Goal: Information Seeking & Learning: Learn about a topic

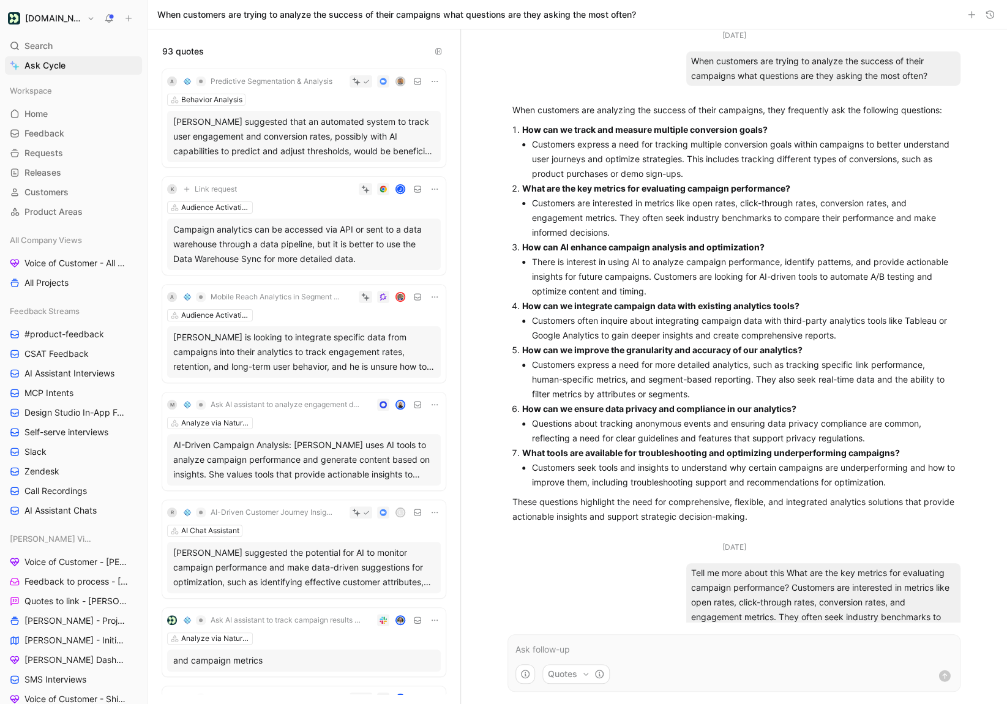
scroll to position [306, 0]
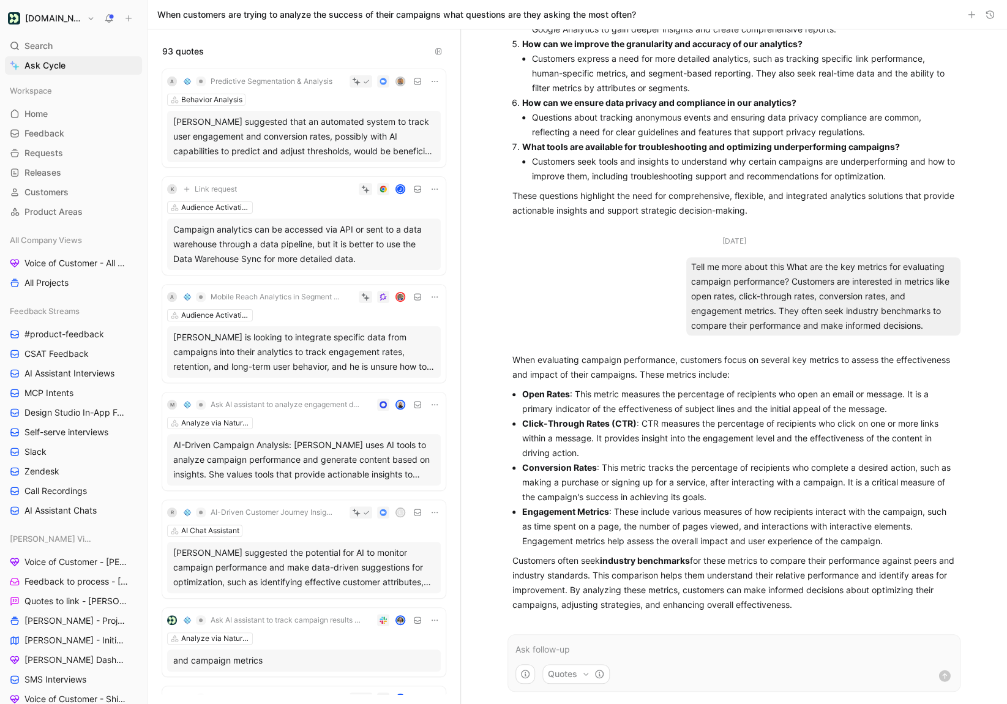
click at [998, 197] on div "Aug 19, 2025 When customers are trying to analyze the success of their campaign…" at bounding box center [734, 366] width 546 height 675
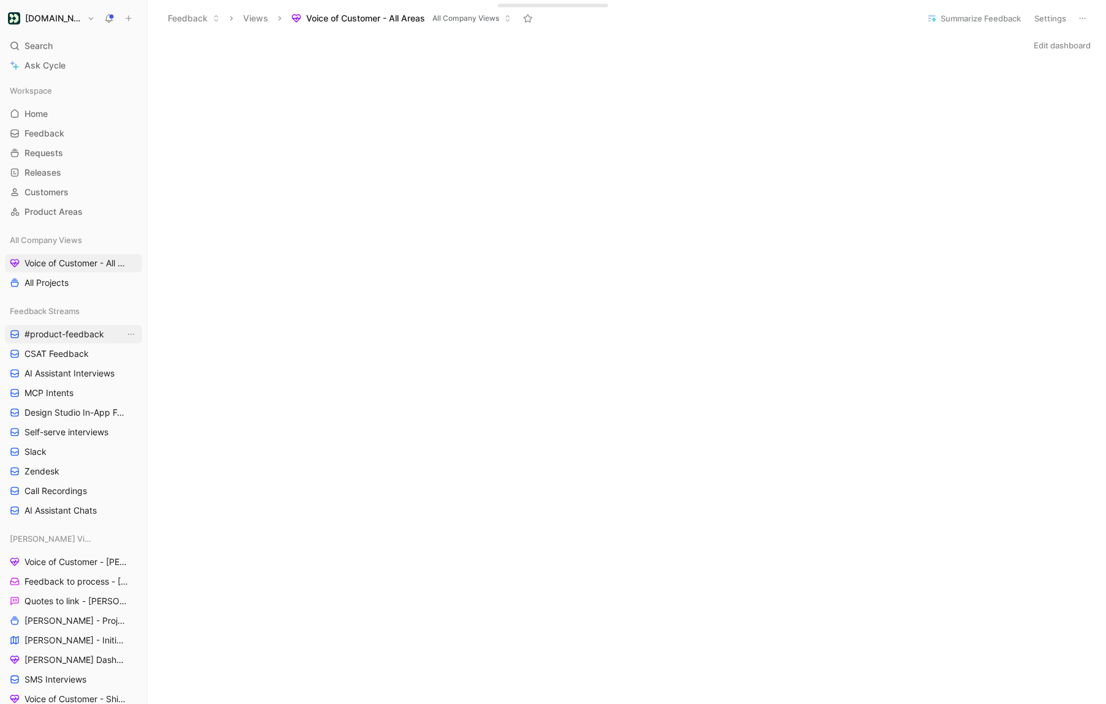
click at [70, 334] on span "#product-feedback" at bounding box center [64, 334] width 80 height 12
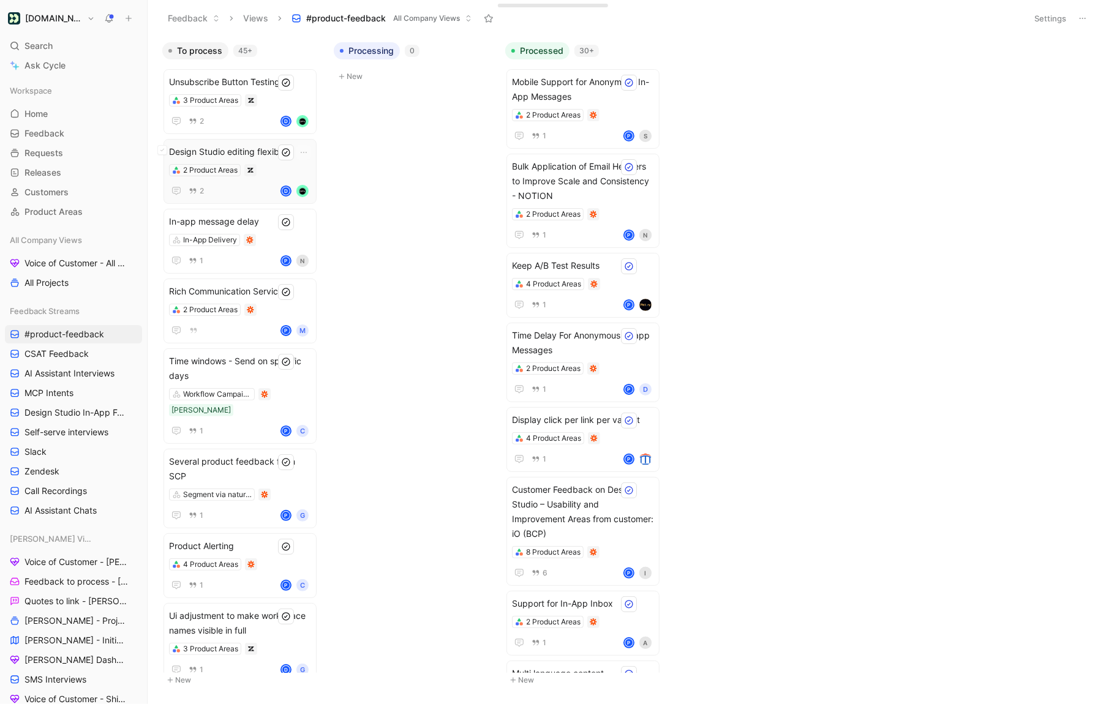
click at [269, 169] on div "2 Product Areas" at bounding box center [240, 170] width 142 height 12
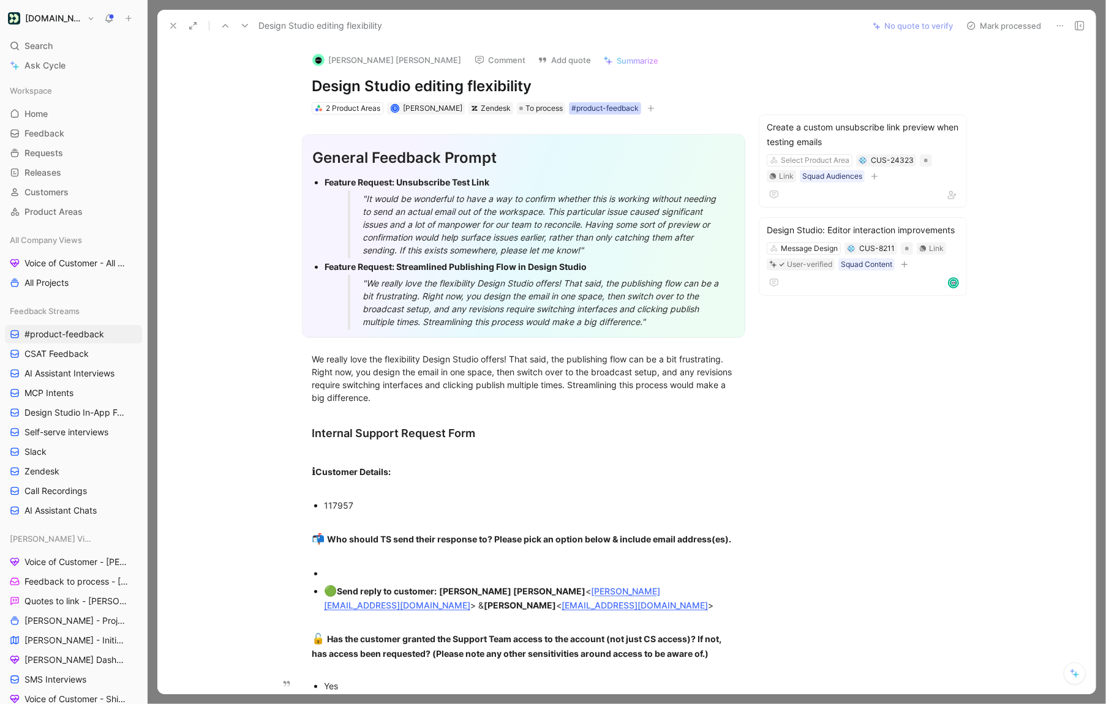
click at [592, 109] on div "#product-feedback" at bounding box center [604, 108] width 67 height 12
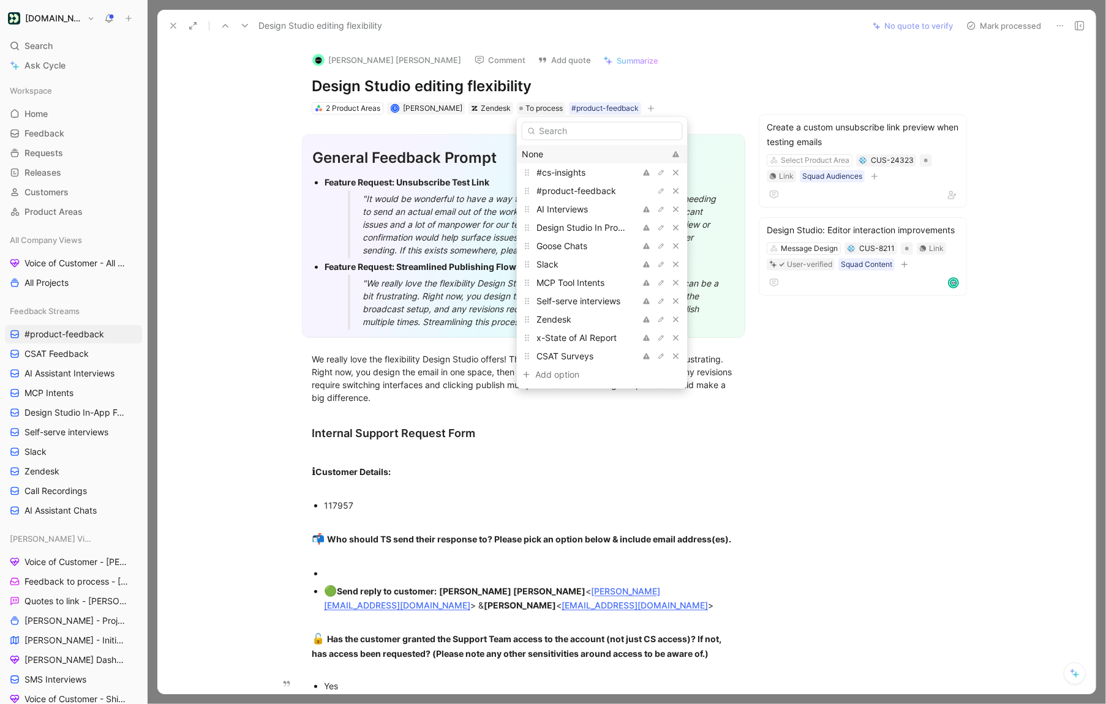
click at [560, 156] on div "None" at bounding box center [593, 154] width 143 height 15
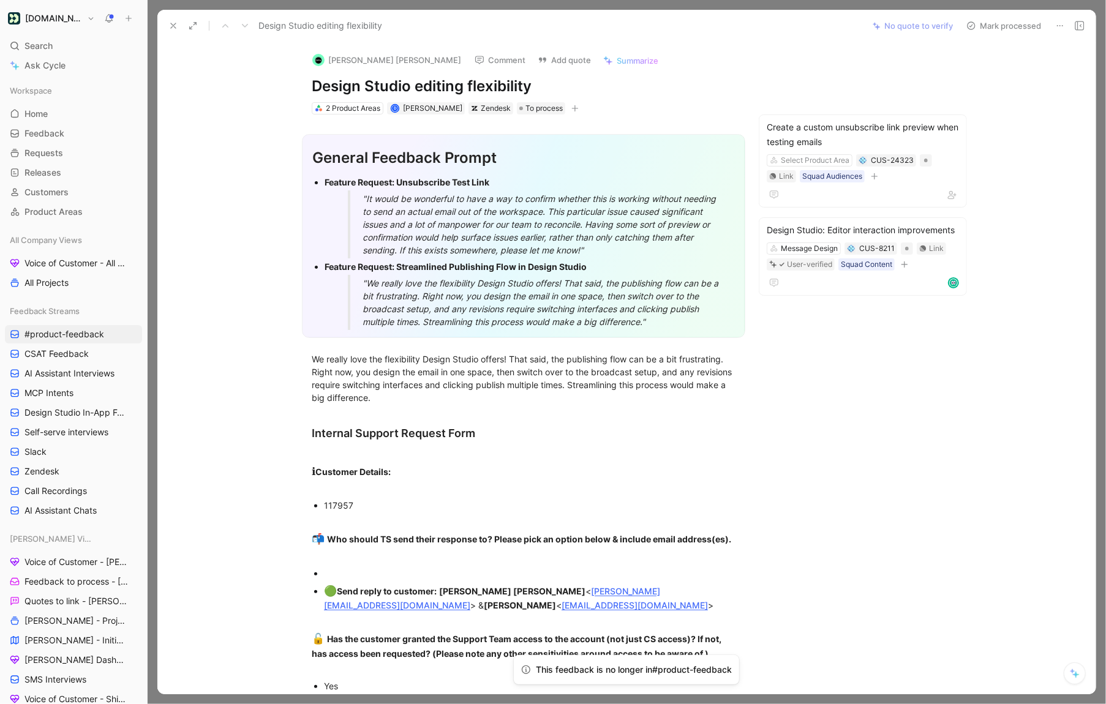
click at [173, 24] on use at bounding box center [173, 25] width 5 height 5
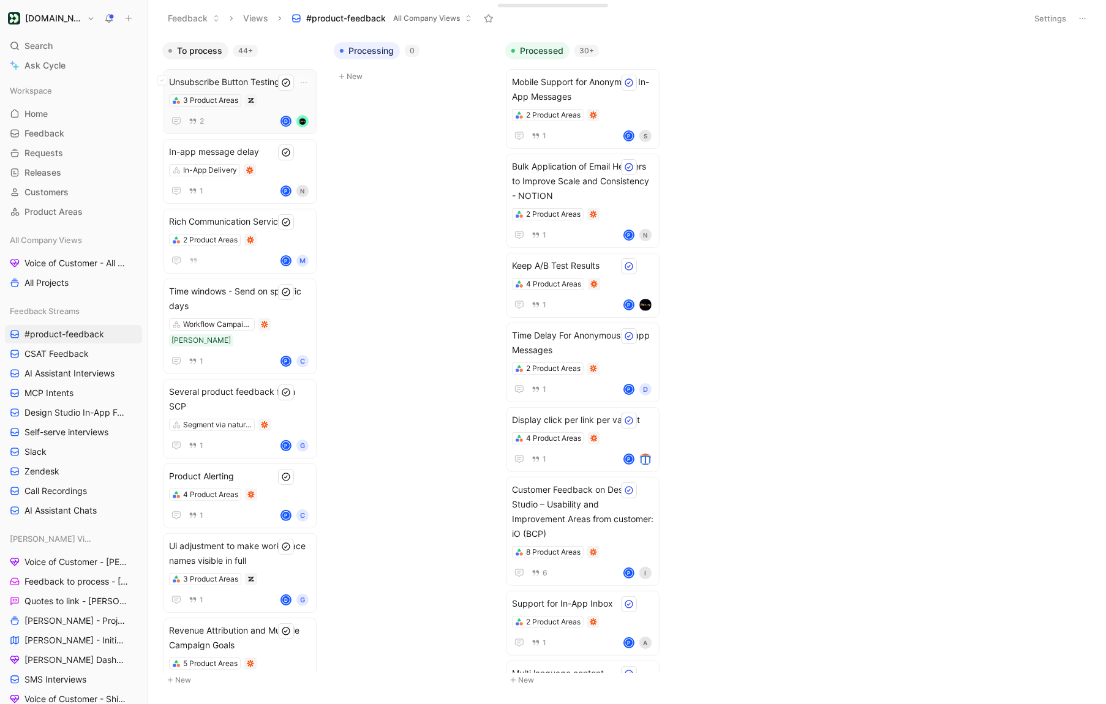
click at [272, 110] on div "Unsubscribe Button Testing 3 Product Areas 2 D" at bounding box center [240, 102] width 142 height 54
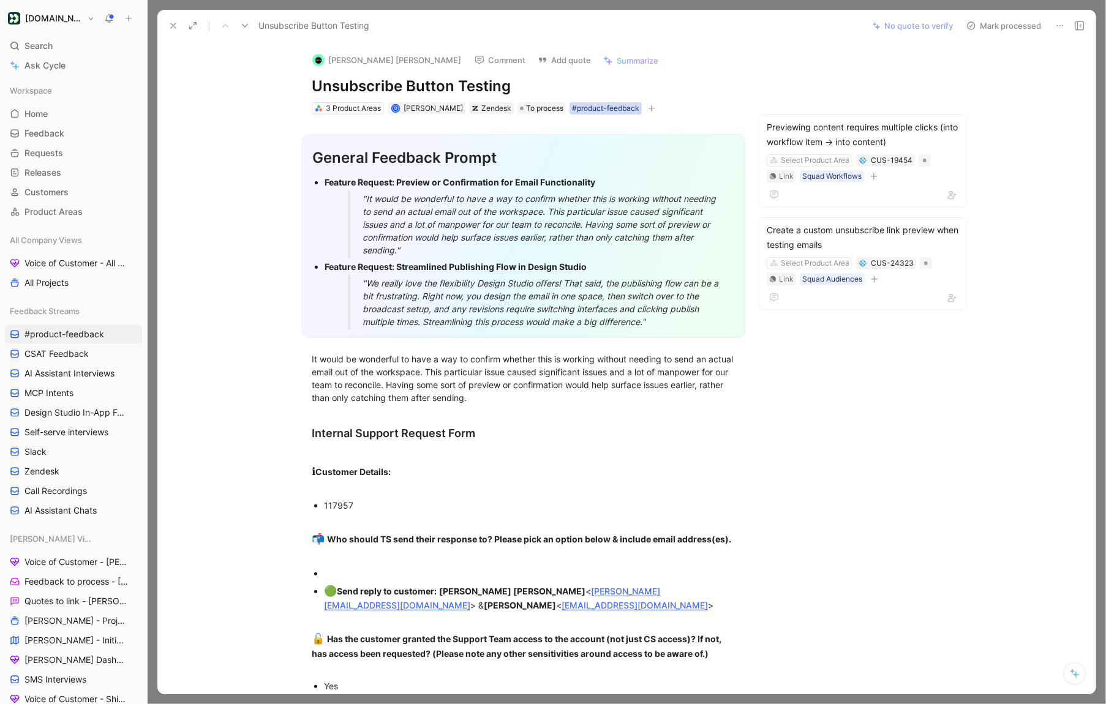
click at [599, 108] on div "#product-feedback" at bounding box center [605, 108] width 67 height 12
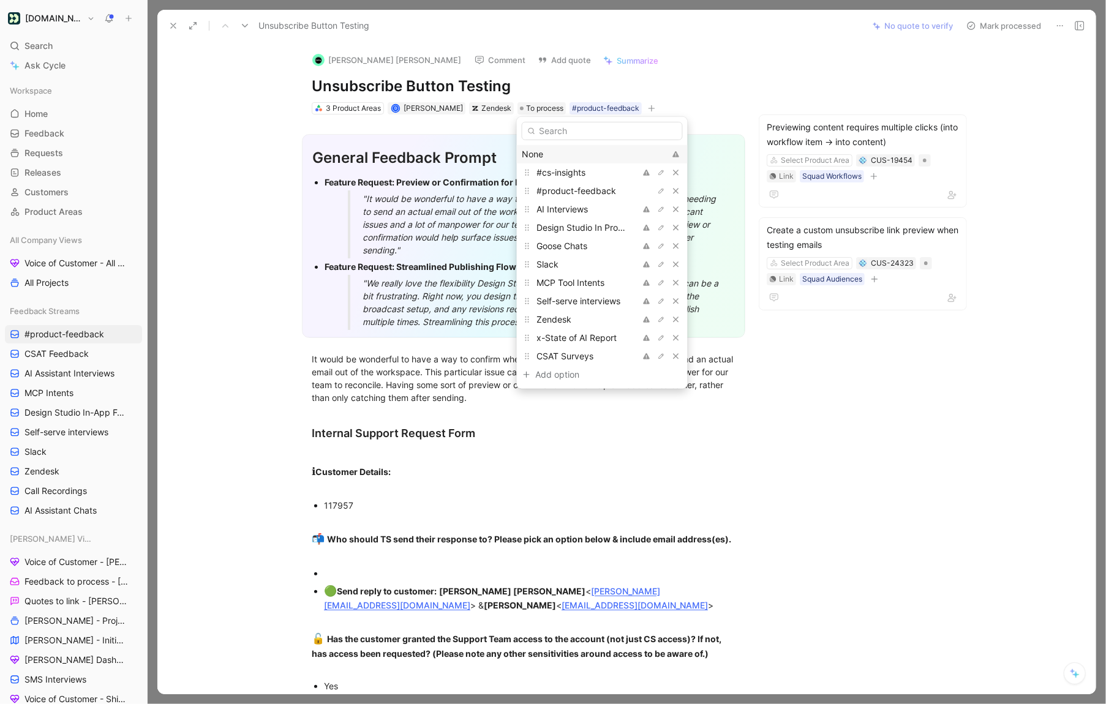
click at [544, 153] on div "None" at bounding box center [593, 154] width 143 height 15
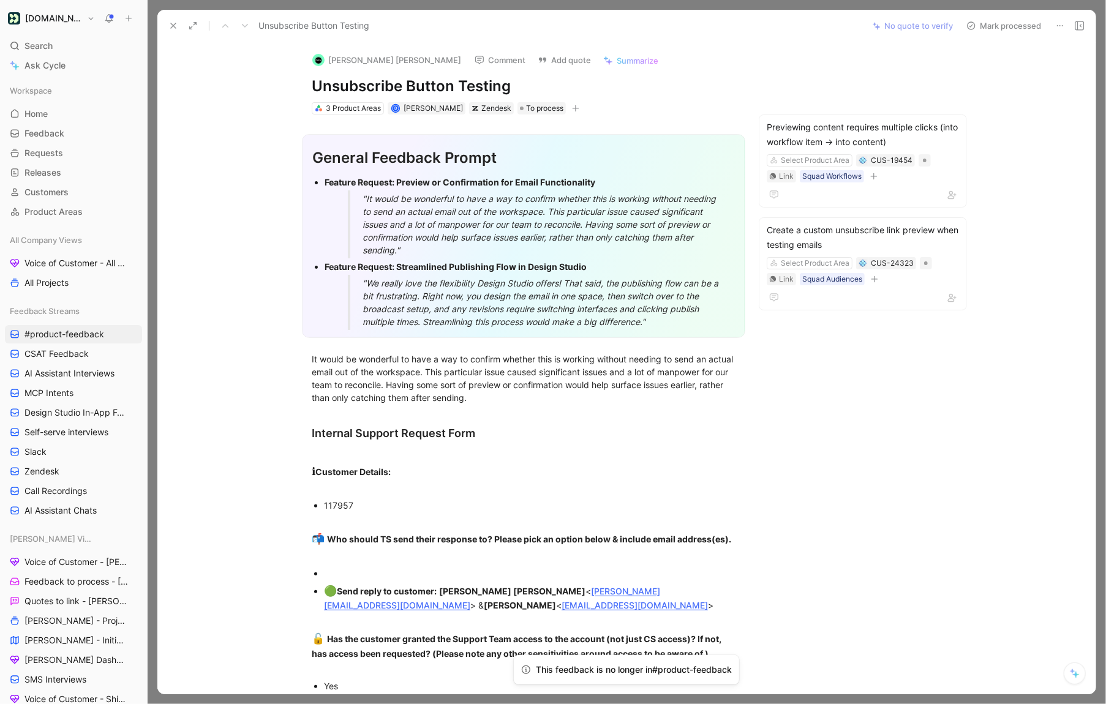
click at [170, 21] on icon at bounding box center [173, 26] width 10 height 10
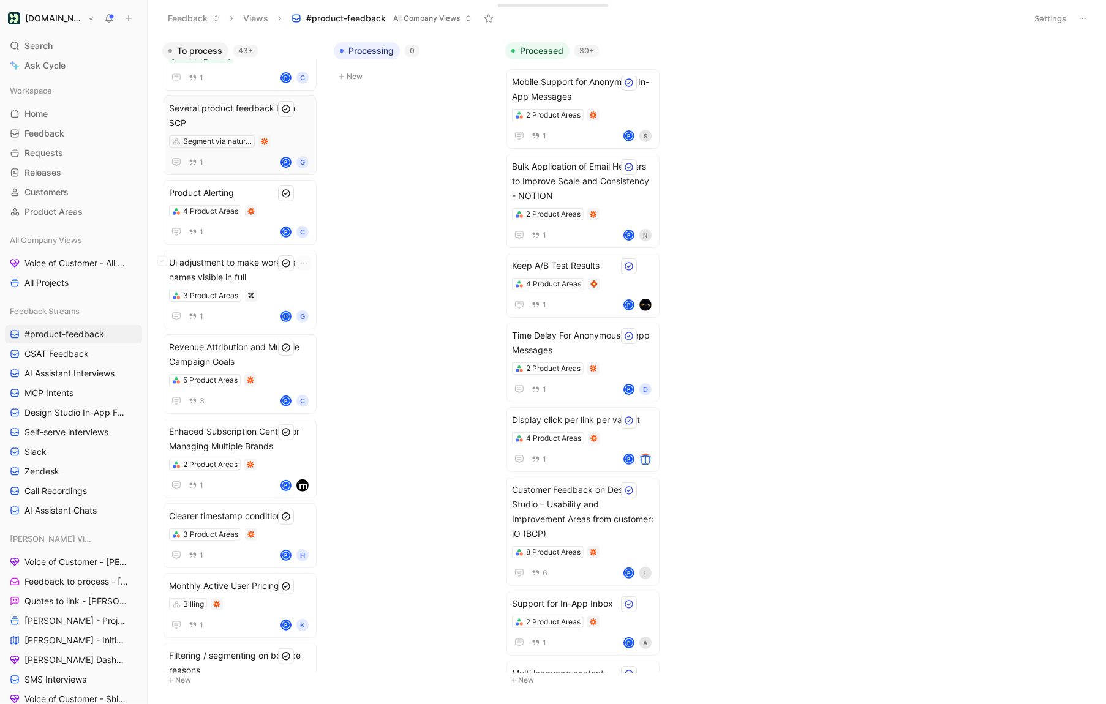
scroll to position [256, 0]
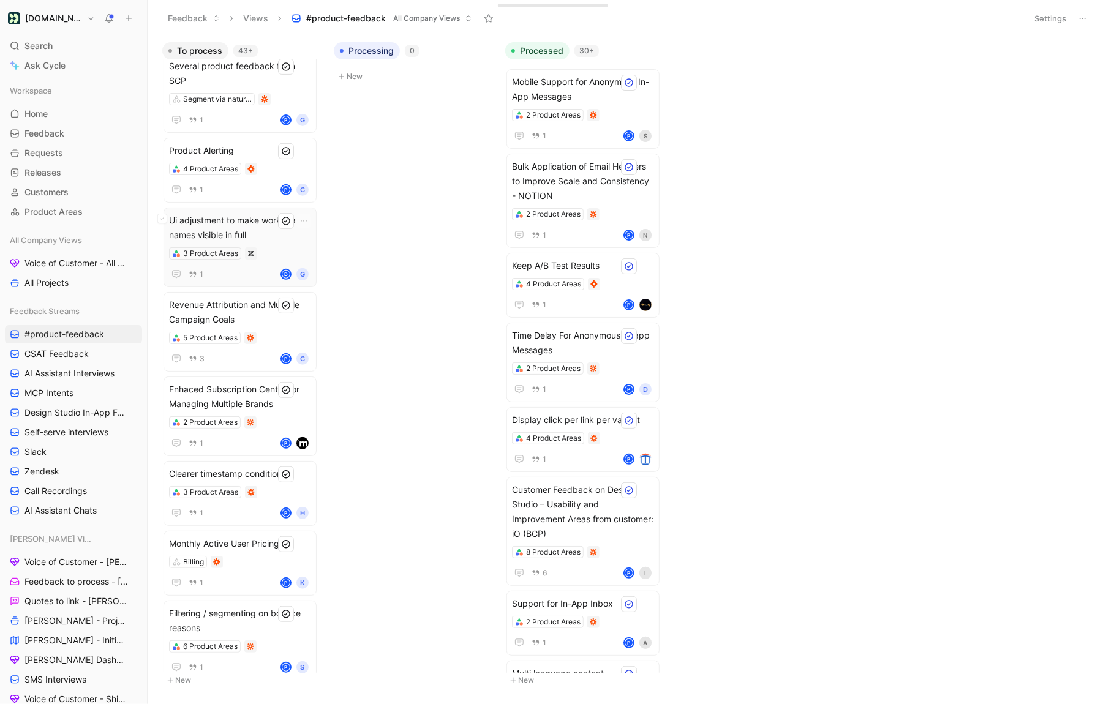
click at [271, 213] on div "Ui adjustment to make workspace names visible in full 3 Product Areas 1 D G" at bounding box center [240, 247] width 142 height 69
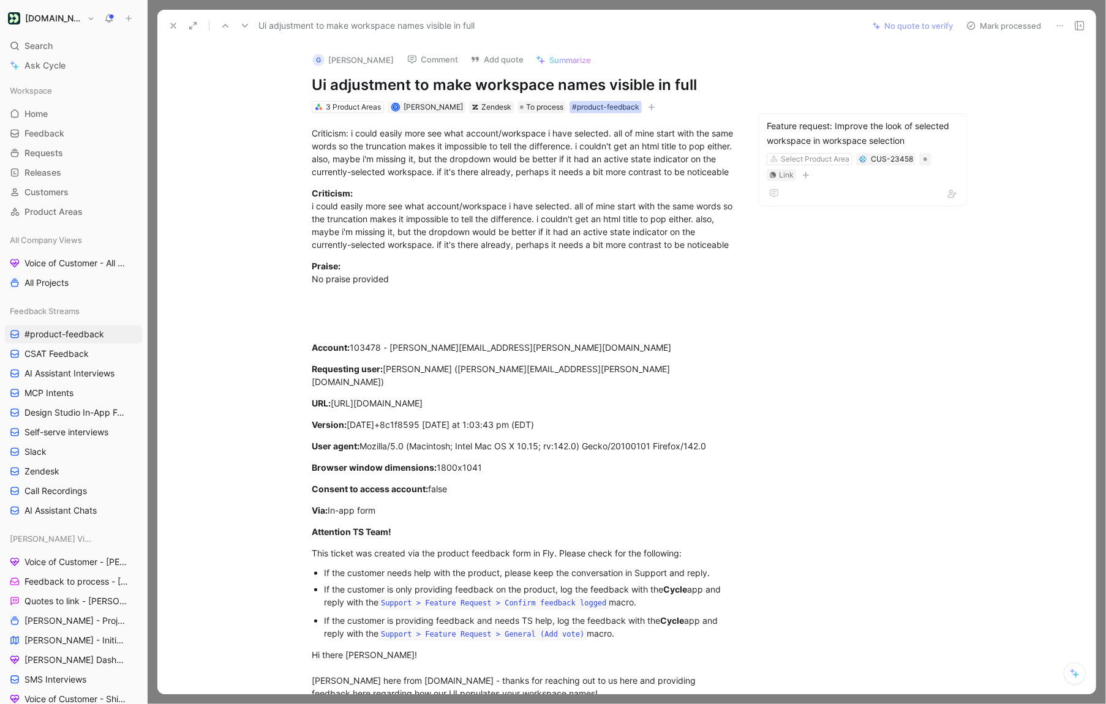
click at [606, 102] on div "#product-feedback" at bounding box center [605, 107] width 67 height 12
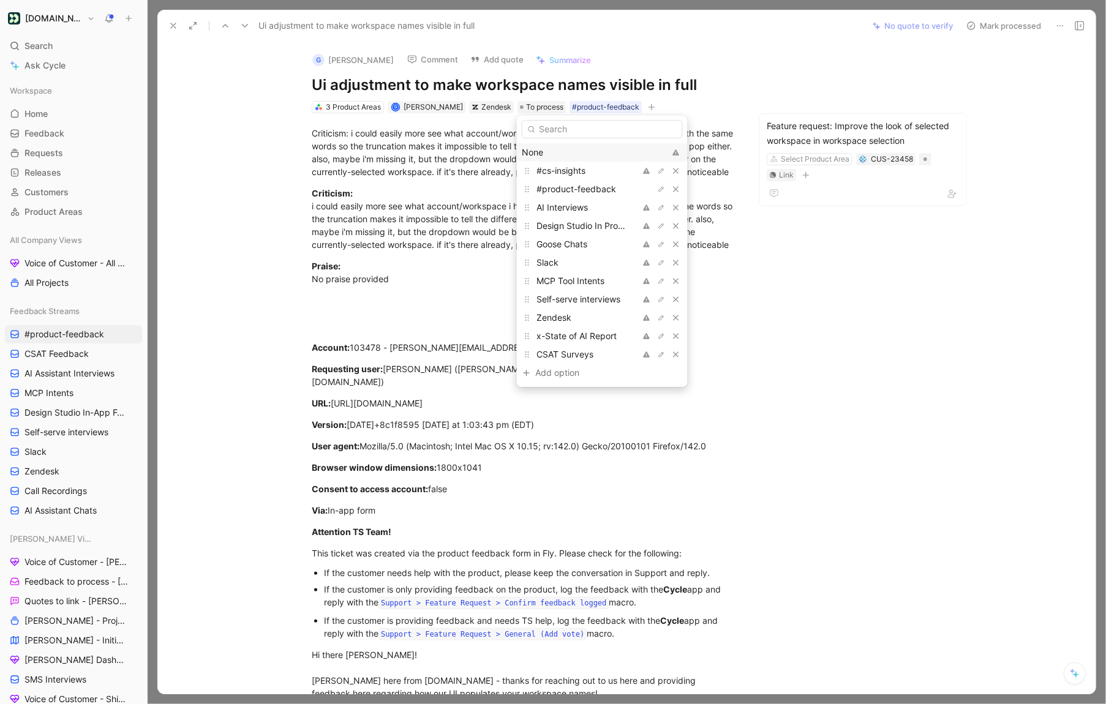
click at [540, 157] on div "None" at bounding box center [593, 152] width 143 height 15
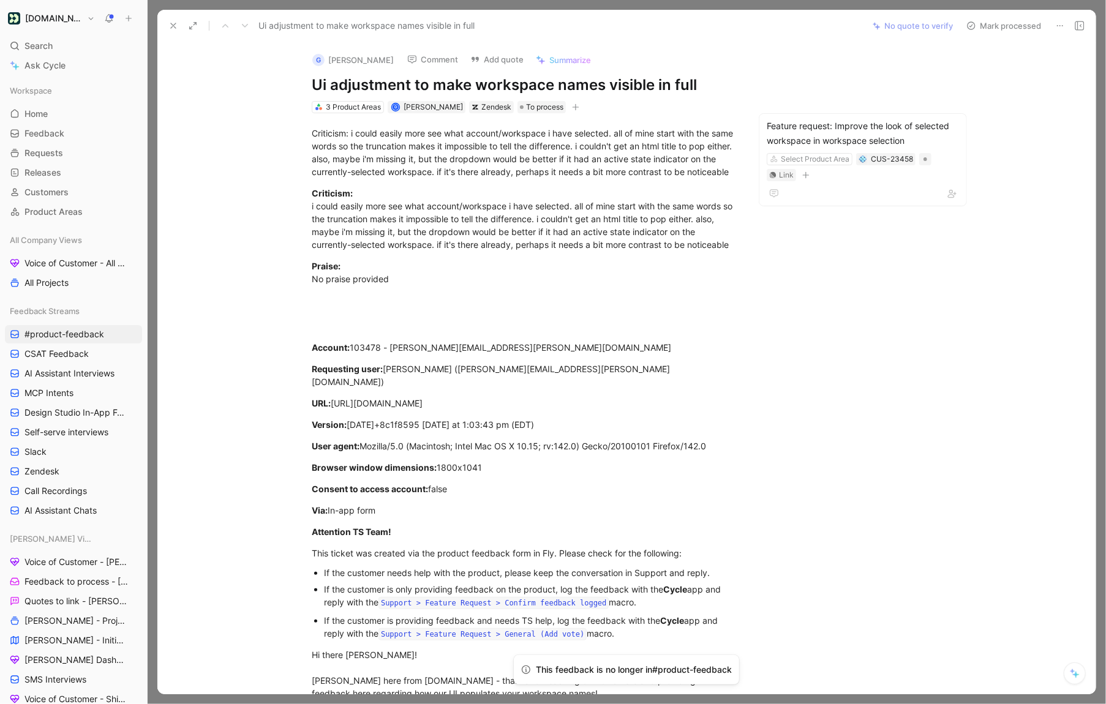
click at [178, 24] on icon at bounding box center [173, 26] width 10 height 10
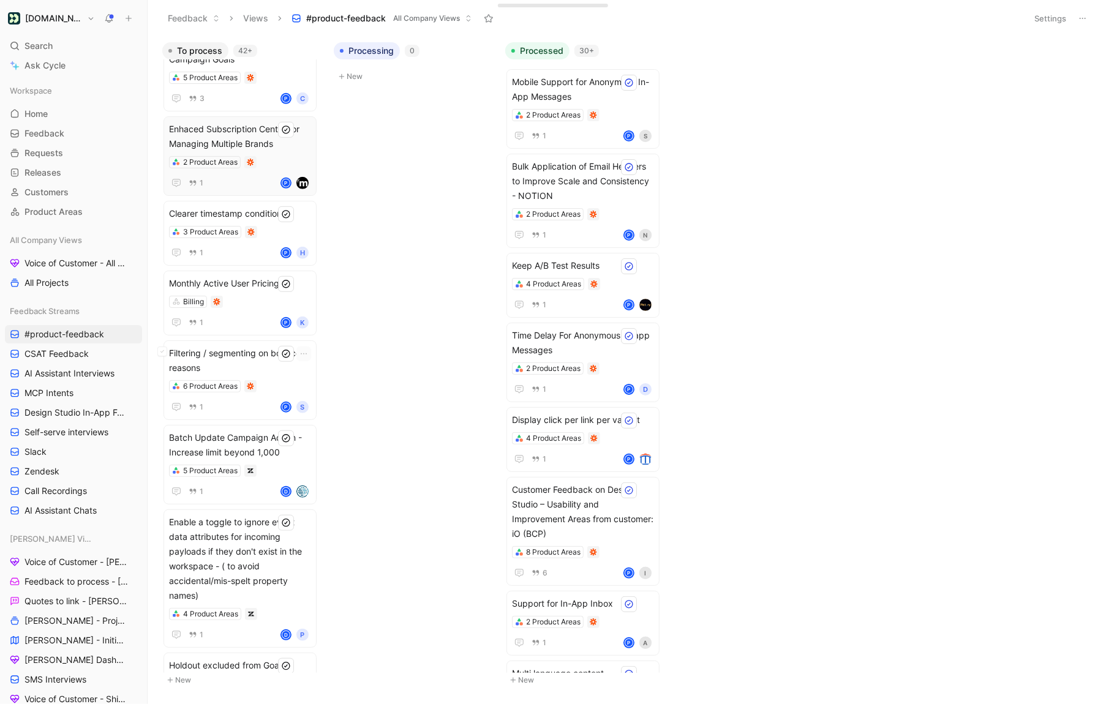
scroll to position [647, 0]
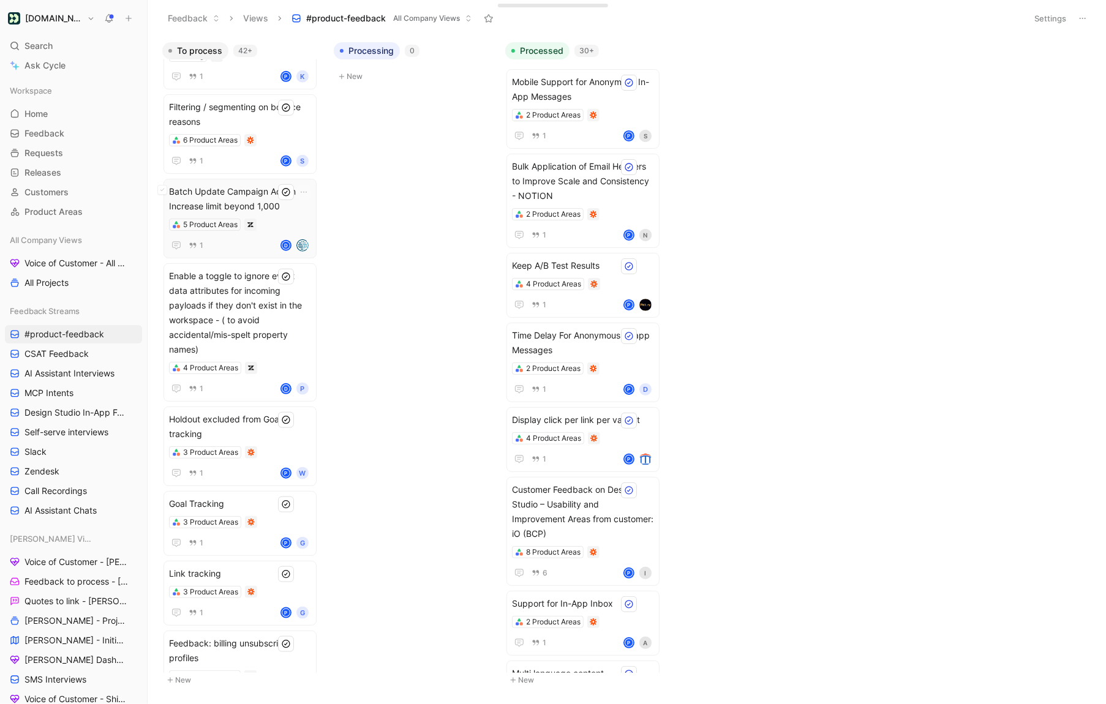
click at [274, 214] on div "Batch Update Campaign Action - Increase limit beyond 1,000 5 Product Areas 1 D" at bounding box center [240, 218] width 142 height 69
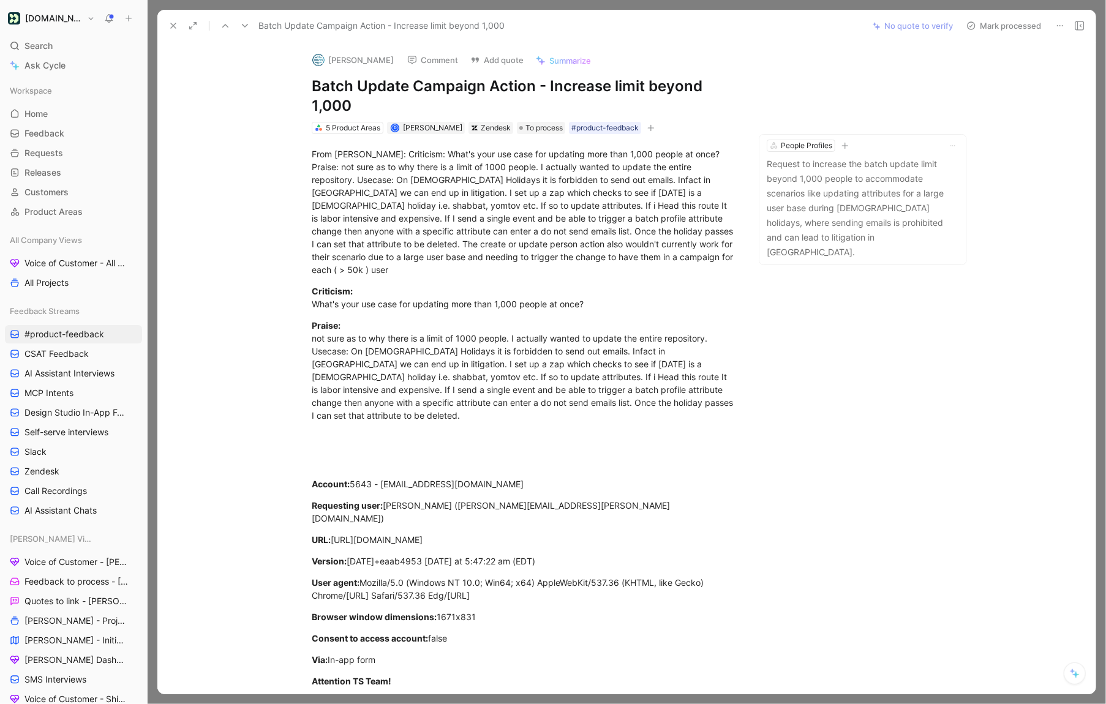
click at [194, 29] on icon at bounding box center [193, 26] width 10 height 10
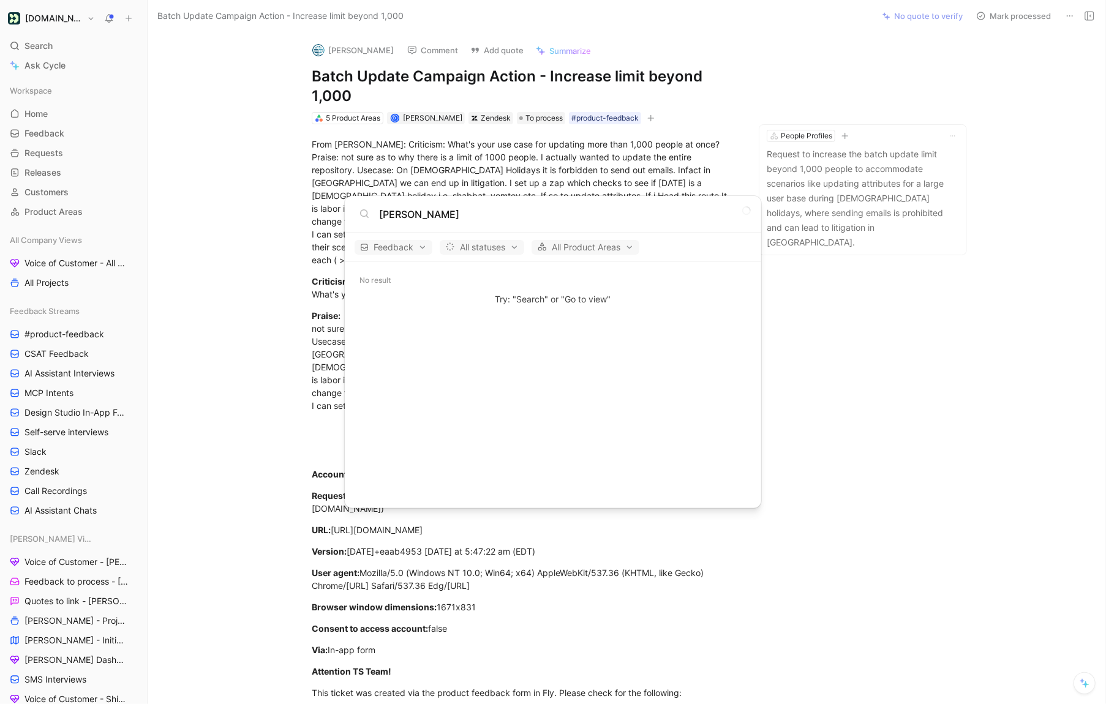
type input "[PERSON_NAME]"
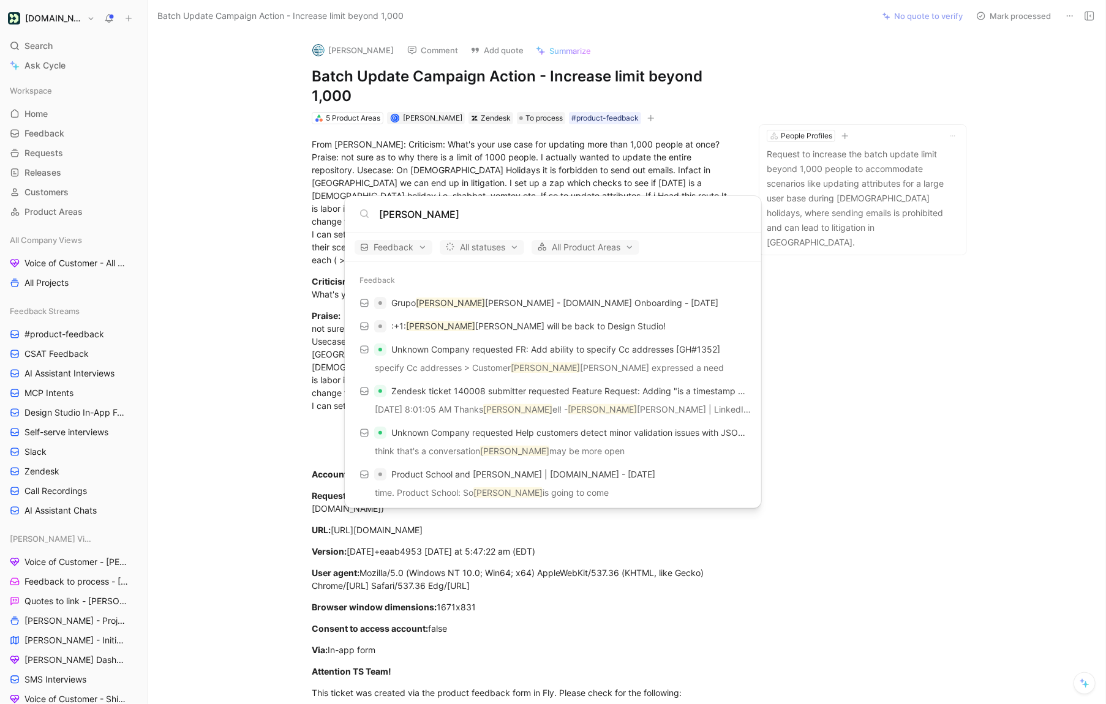
click at [596, 118] on body "[DOMAIN_NAME] Search ⌘ K Ask Cycle Workspace Home G then H Feedback G then F Re…" at bounding box center [553, 352] width 1106 height 704
click at [599, 118] on div "#product-feedback" at bounding box center [604, 118] width 67 height 12
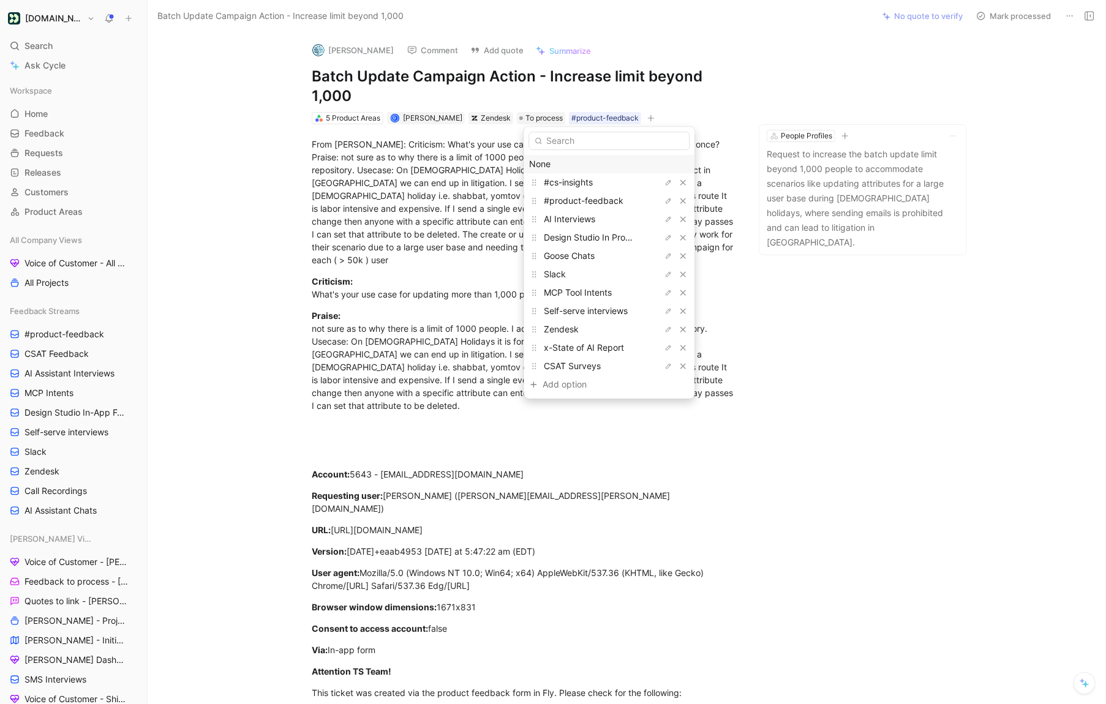
click at [575, 165] on div "None" at bounding box center [609, 164] width 160 height 15
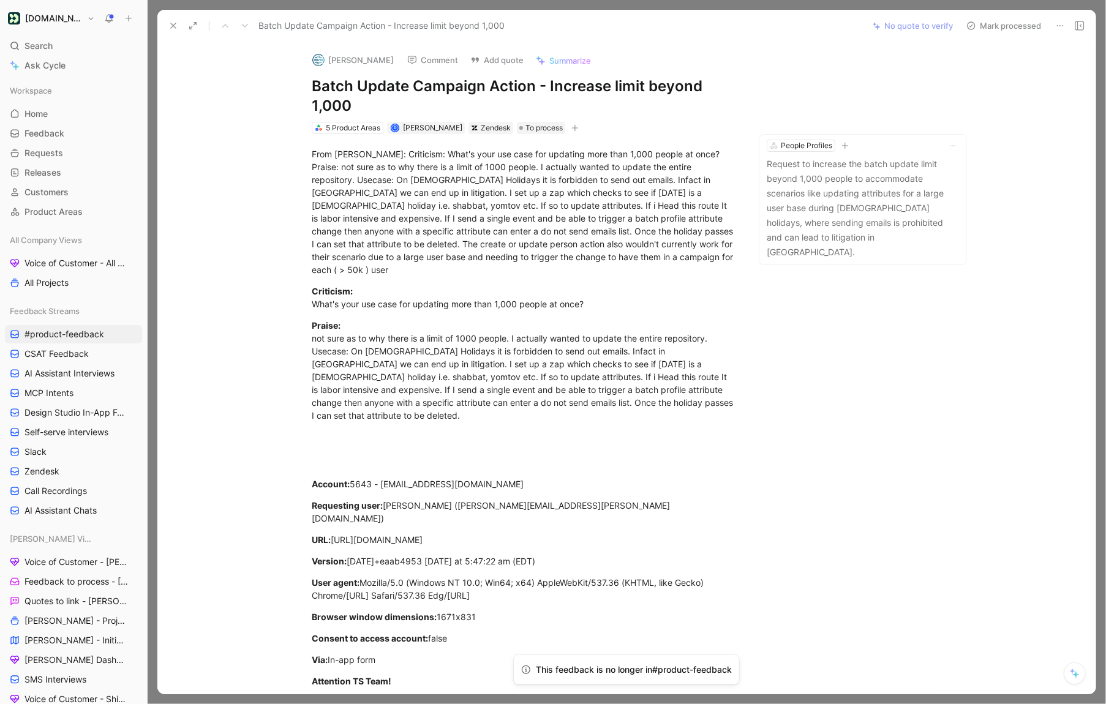
click at [180, 32] on button at bounding box center [173, 25] width 17 height 17
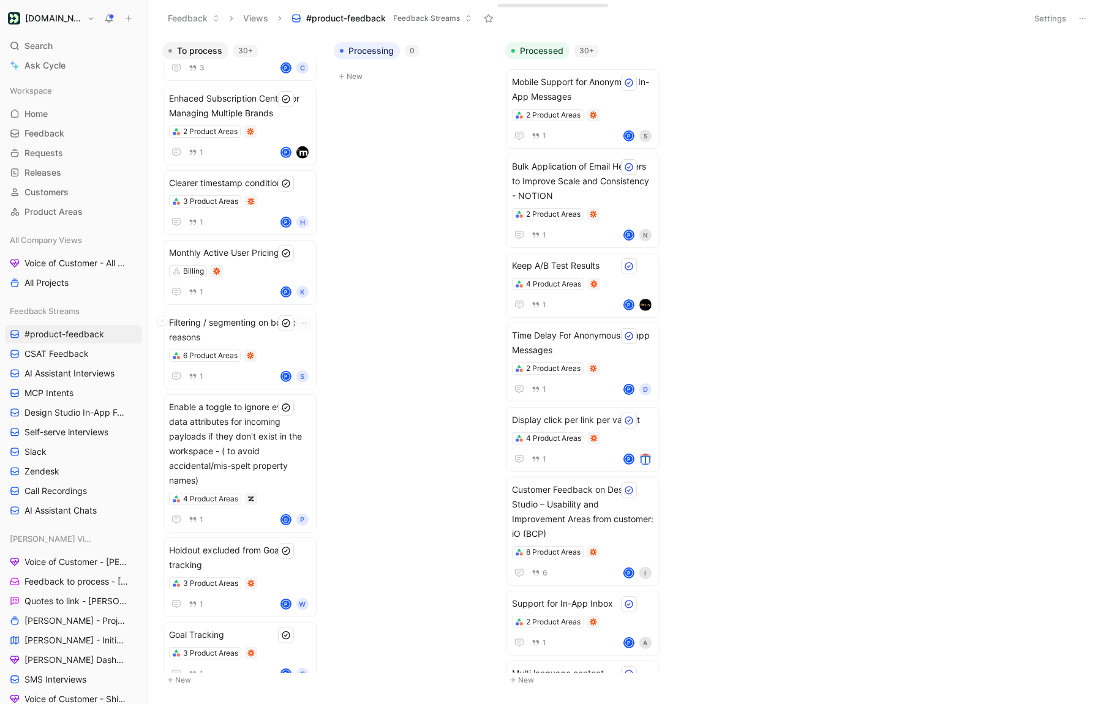
scroll to position [567, 0]
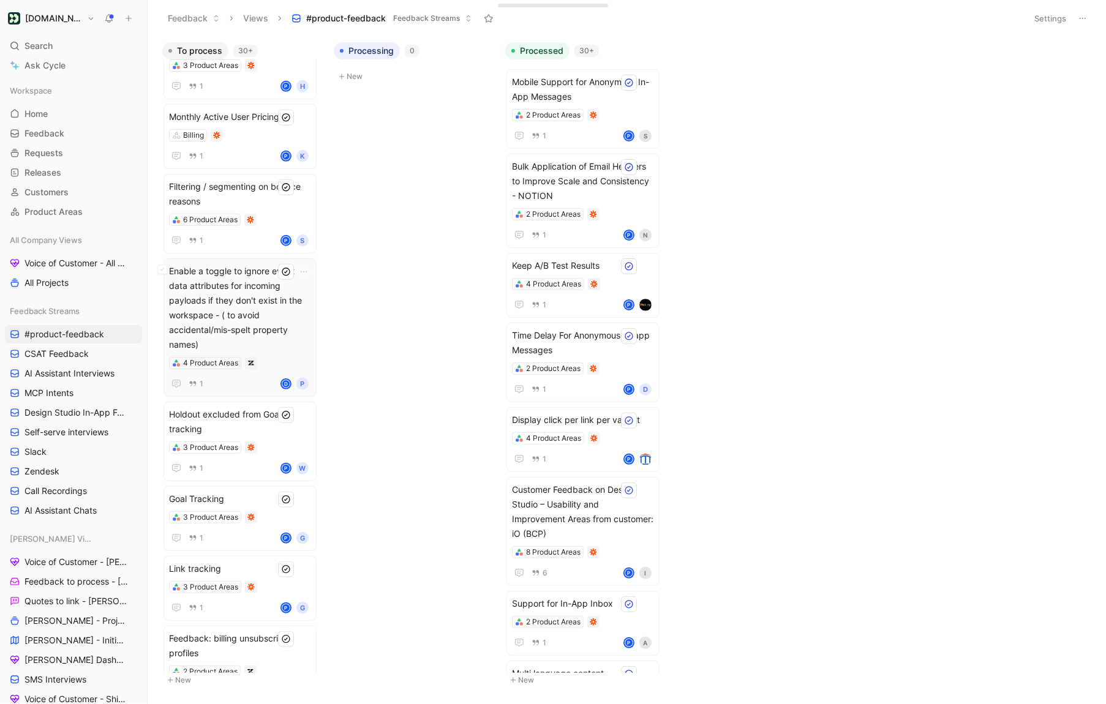
click at [262, 326] on span "Enable a toggle to ignore event data attributes for incoming payloads if they d…" at bounding box center [240, 308] width 142 height 88
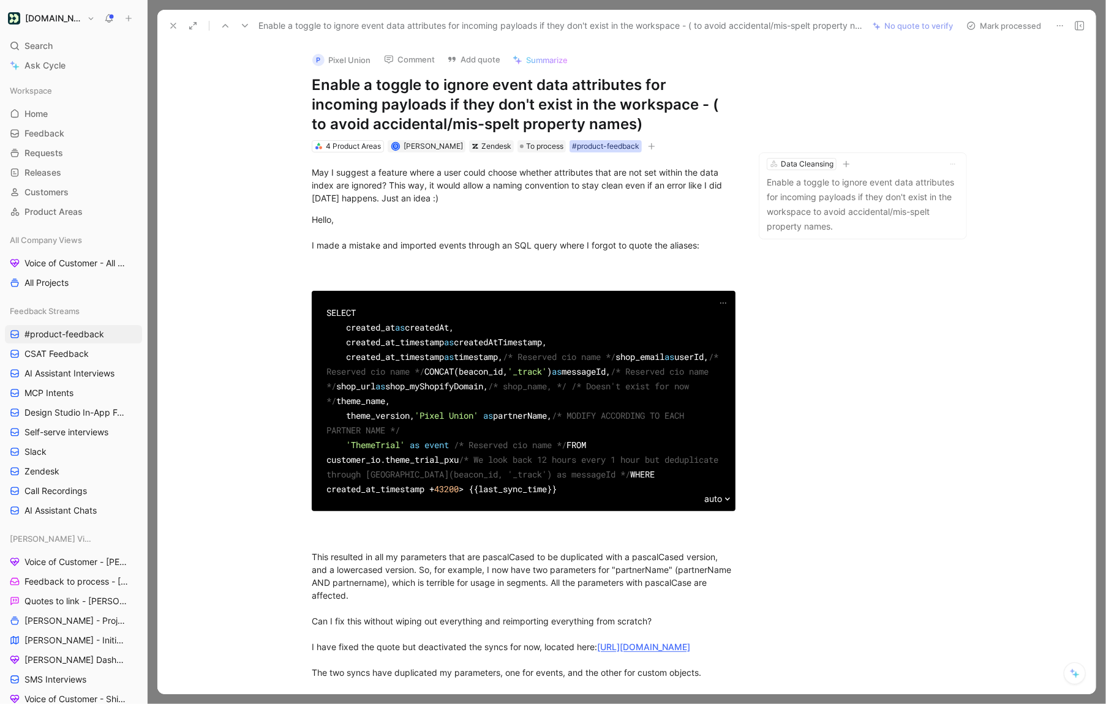
click at [610, 145] on div "#product-feedback" at bounding box center [605, 146] width 67 height 12
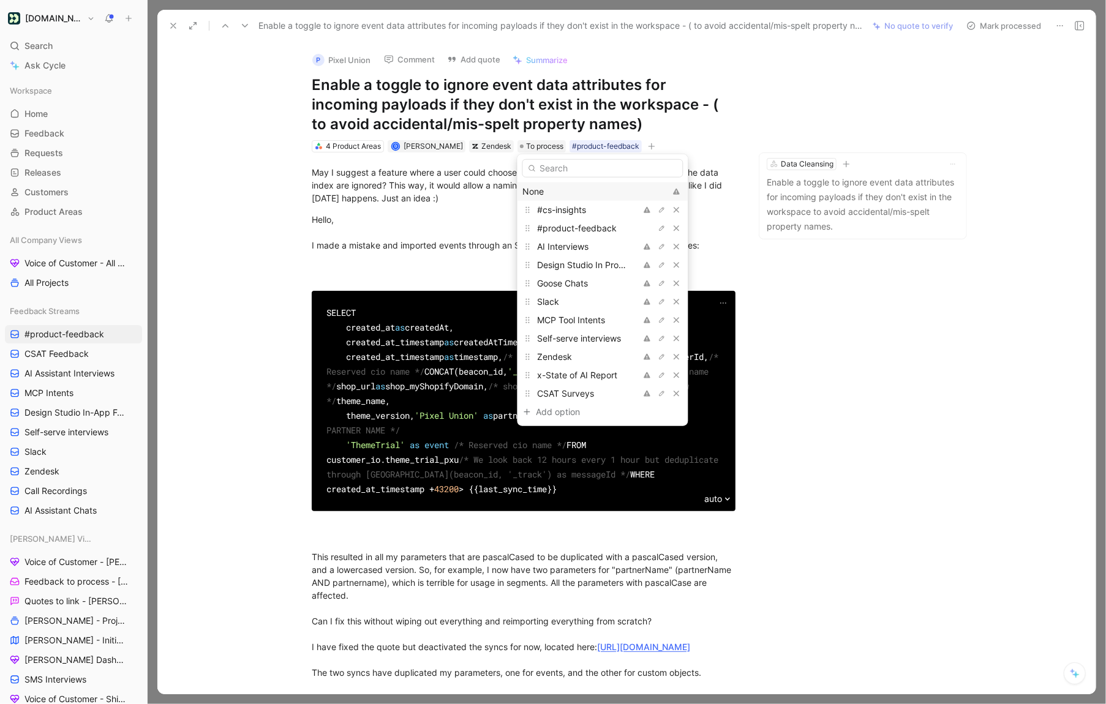
click at [555, 189] on div "None" at bounding box center [594, 191] width 143 height 15
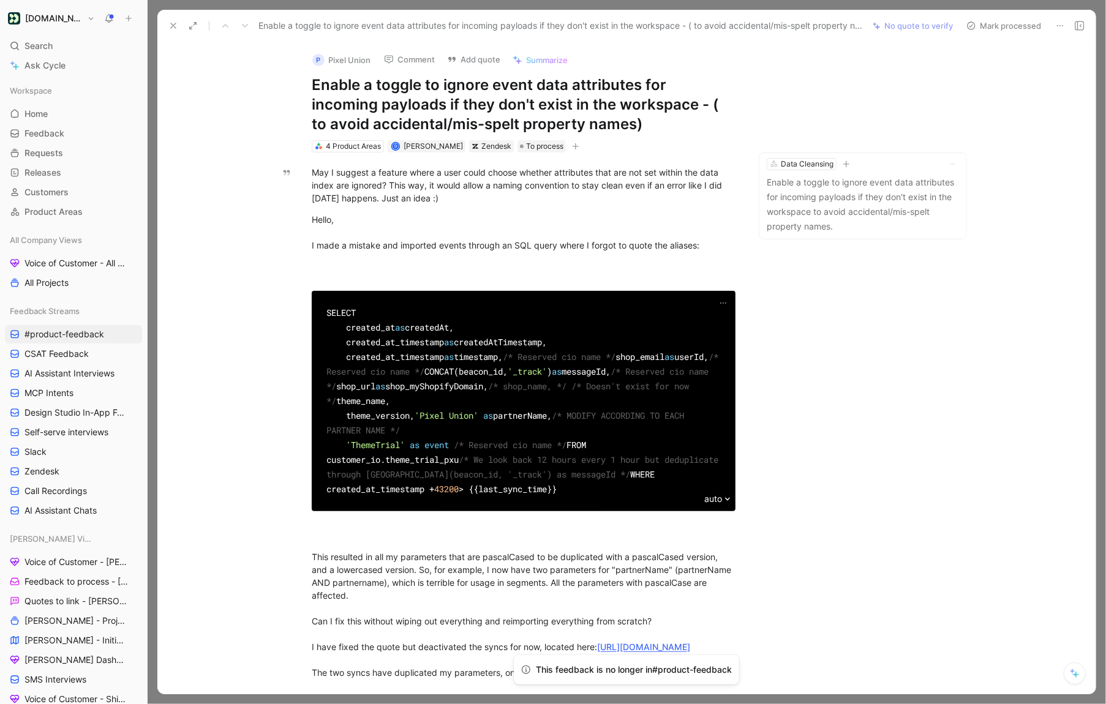
click at [175, 28] on use at bounding box center [173, 25] width 5 height 5
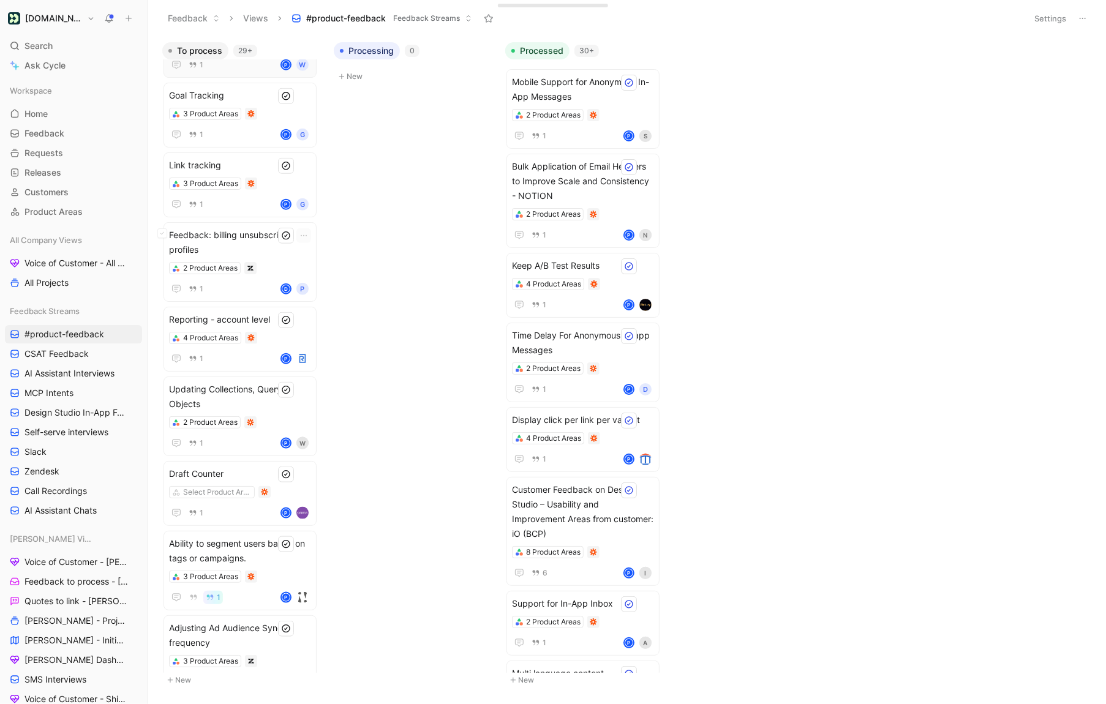
scroll to position [847, 0]
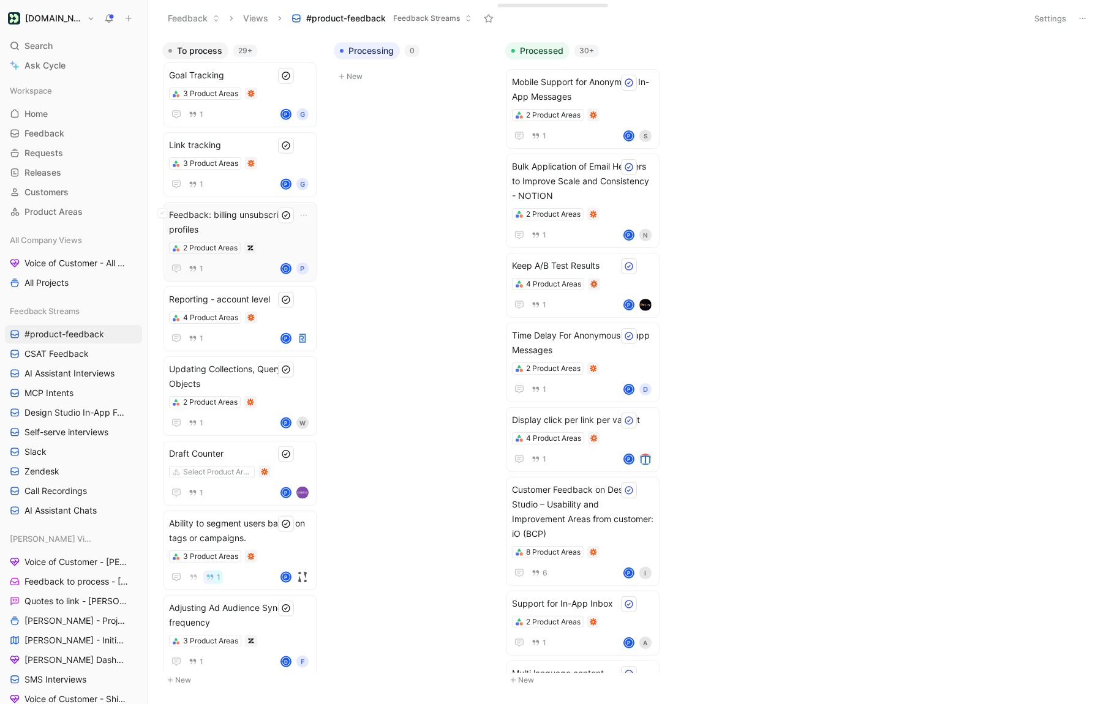
click at [270, 247] on div "2 Product Areas" at bounding box center [240, 248] width 142 height 12
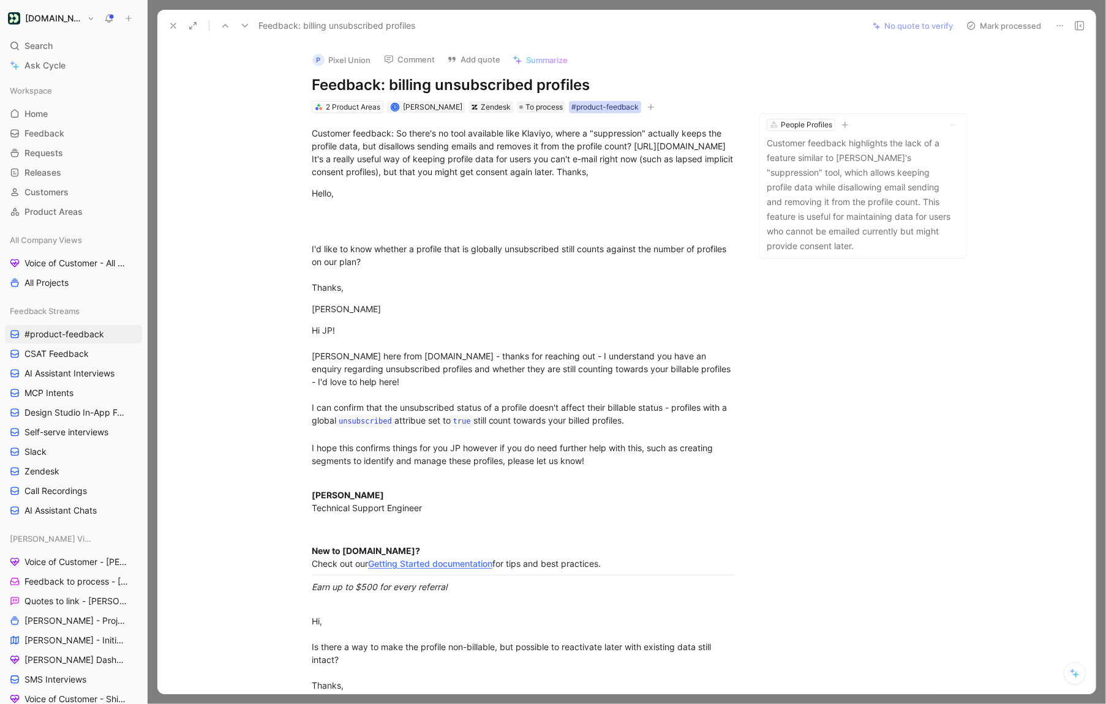
click at [592, 109] on div "#product-feedback" at bounding box center [604, 107] width 67 height 12
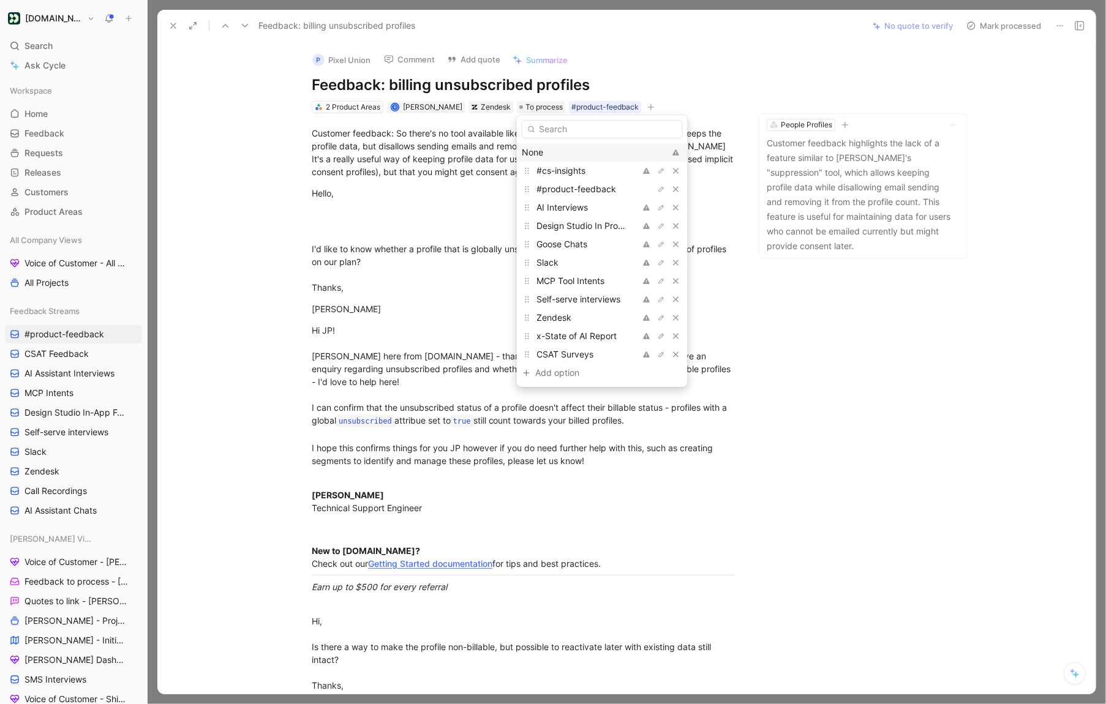
click at [562, 154] on div "None" at bounding box center [593, 152] width 143 height 15
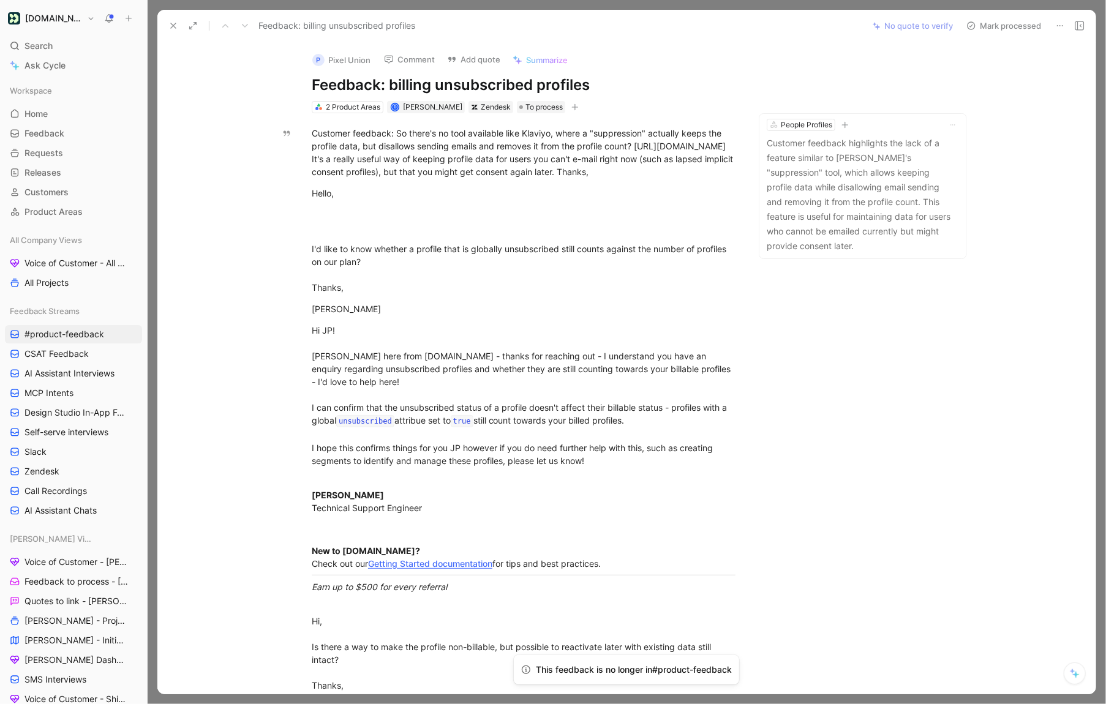
click at [176, 26] on icon at bounding box center [173, 26] width 10 height 10
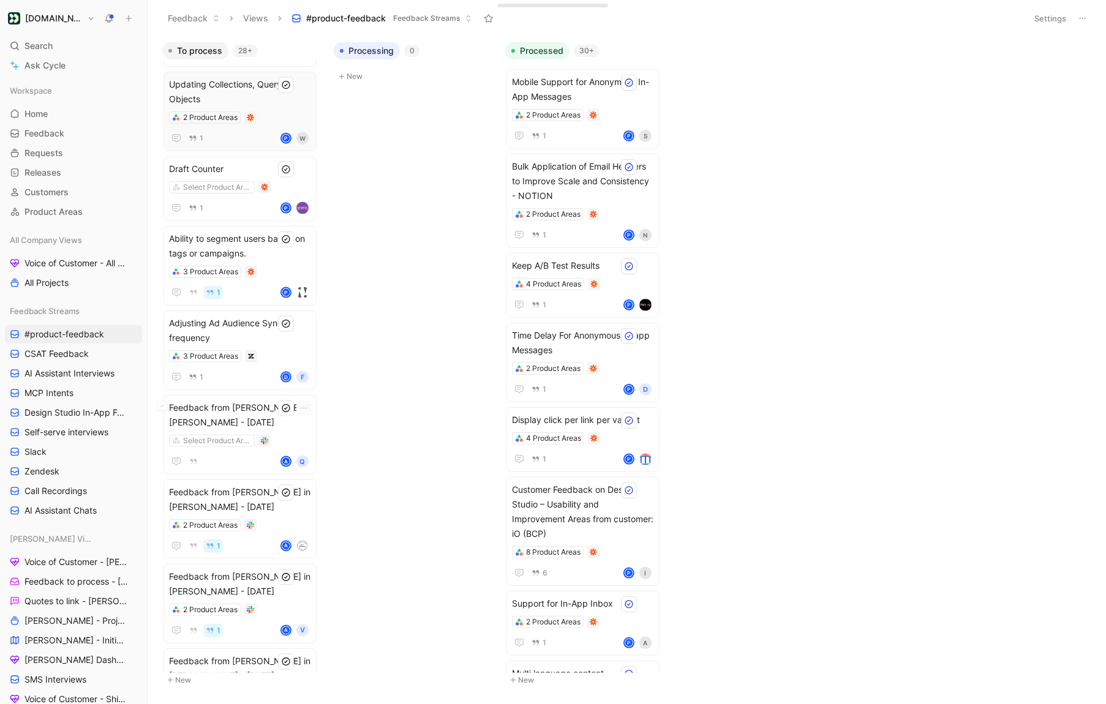
scroll to position [1134, 0]
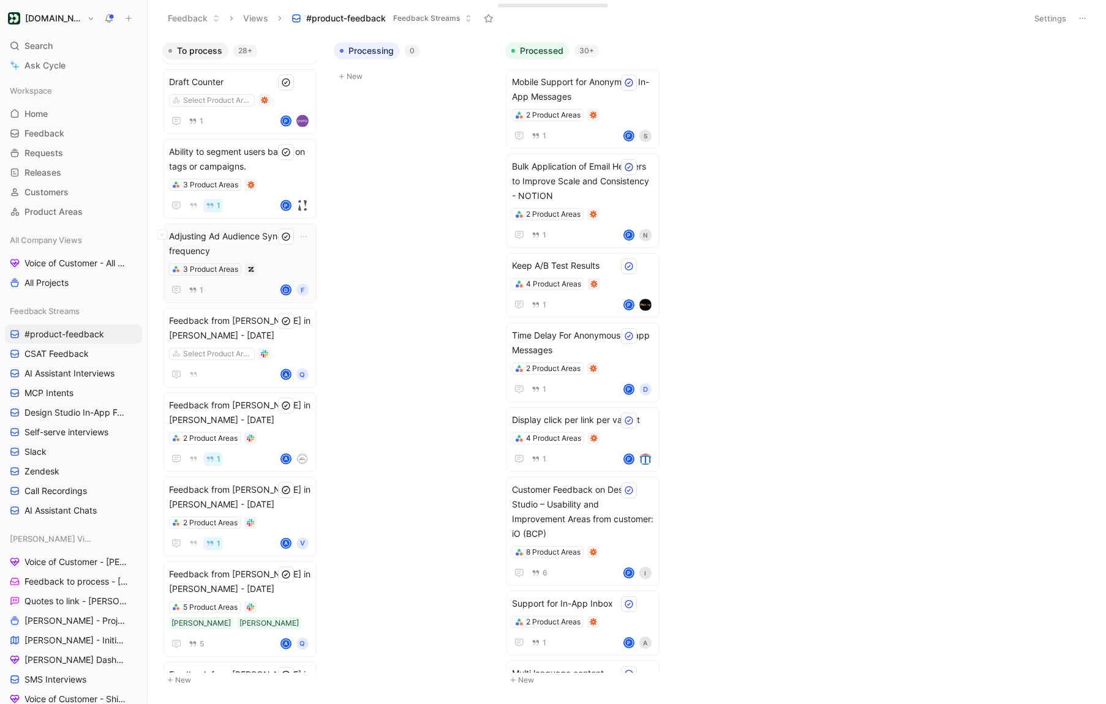
click at [275, 252] on span "Adjusting Ad Audience Sync frequency" at bounding box center [240, 243] width 142 height 29
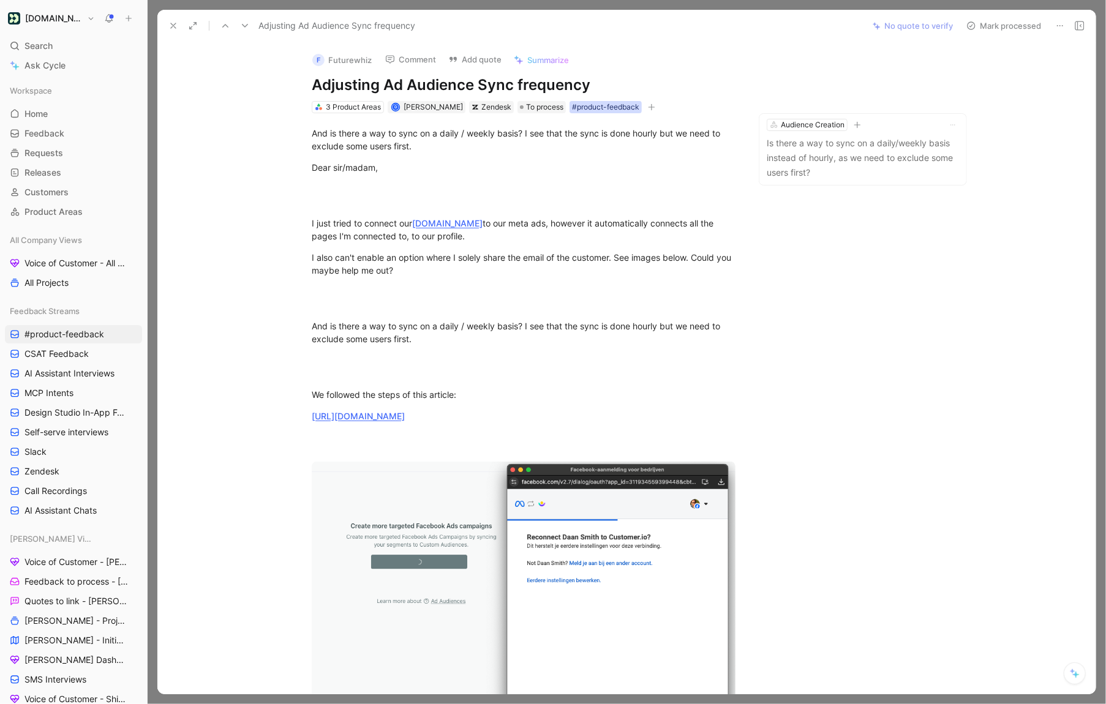
click at [581, 109] on div "#product-feedback" at bounding box center [605, 107] width 67 height 12
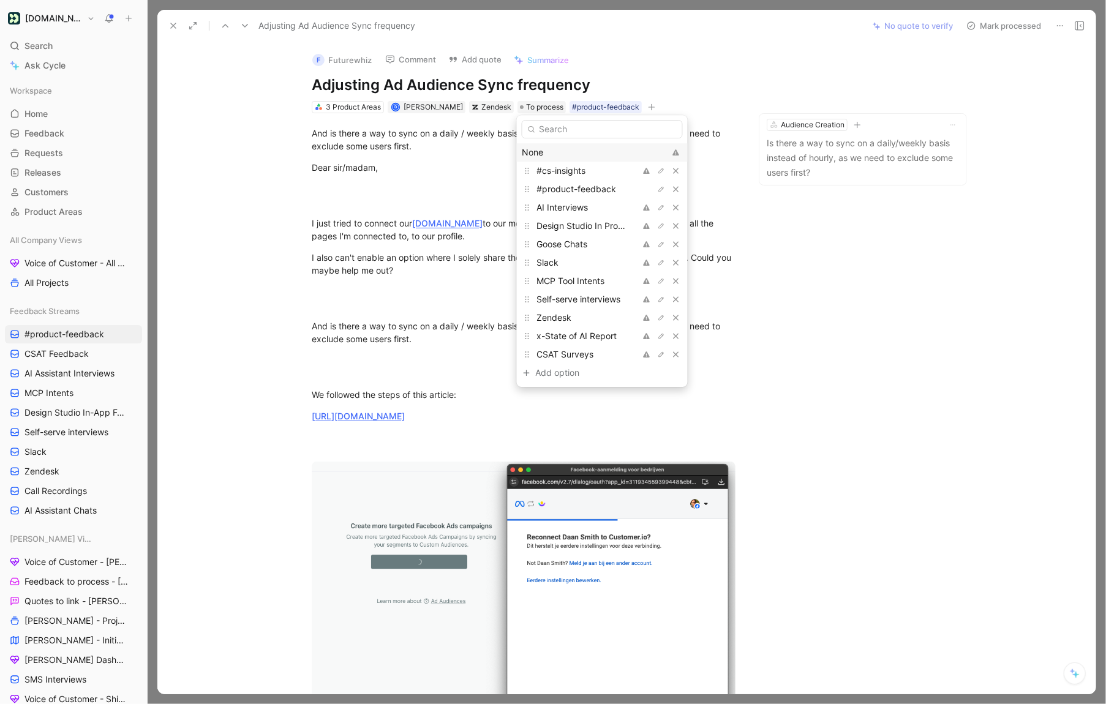
click at [547, 154] on div "None" at bounding box center [593, 152] width 143 height 15
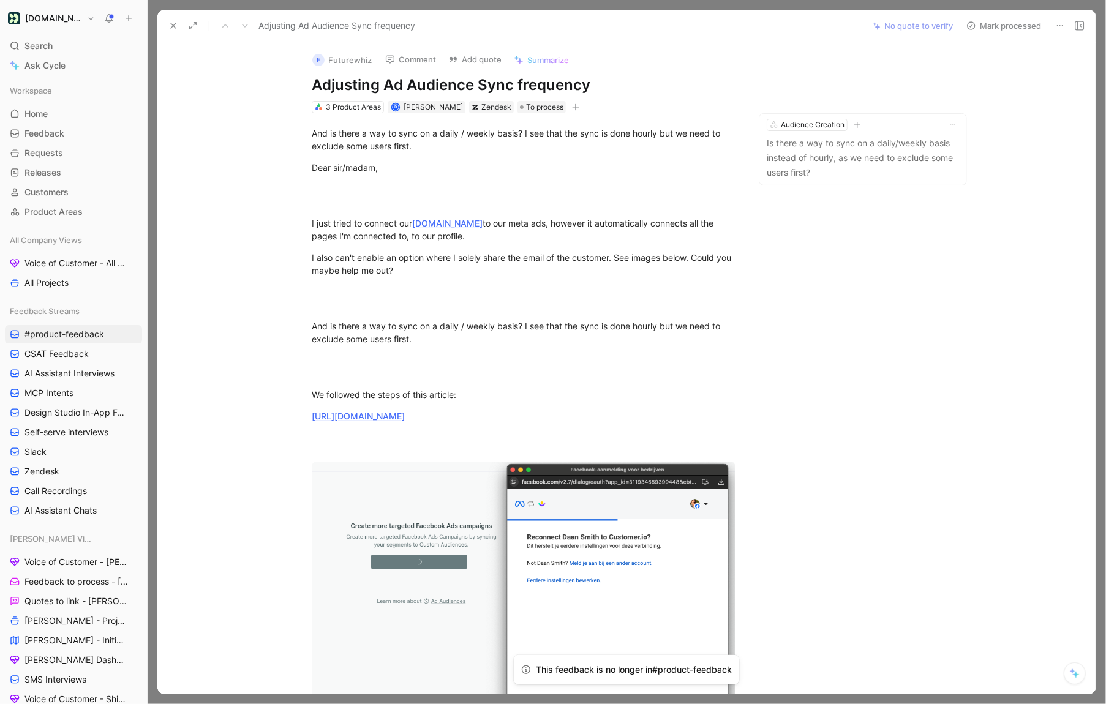
click at [173, 26] on use at bounding box center [173, 25] width 5 height 5
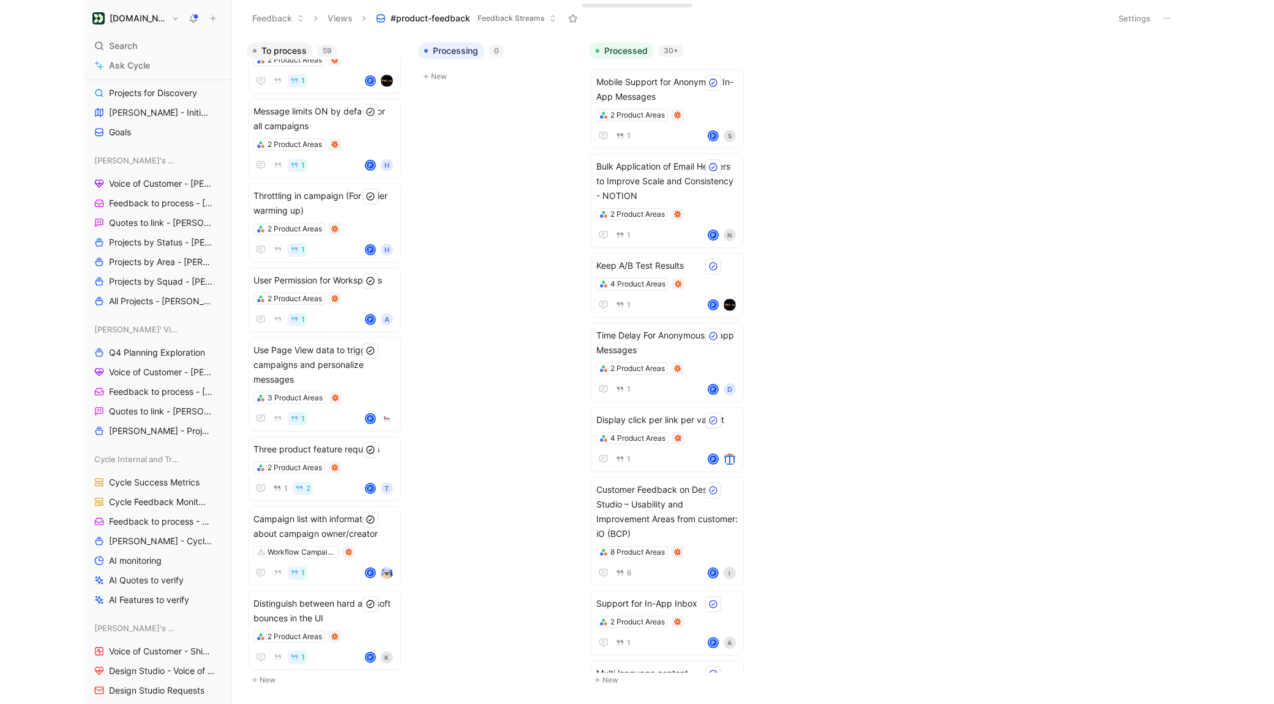
scroll to position [809, 0]
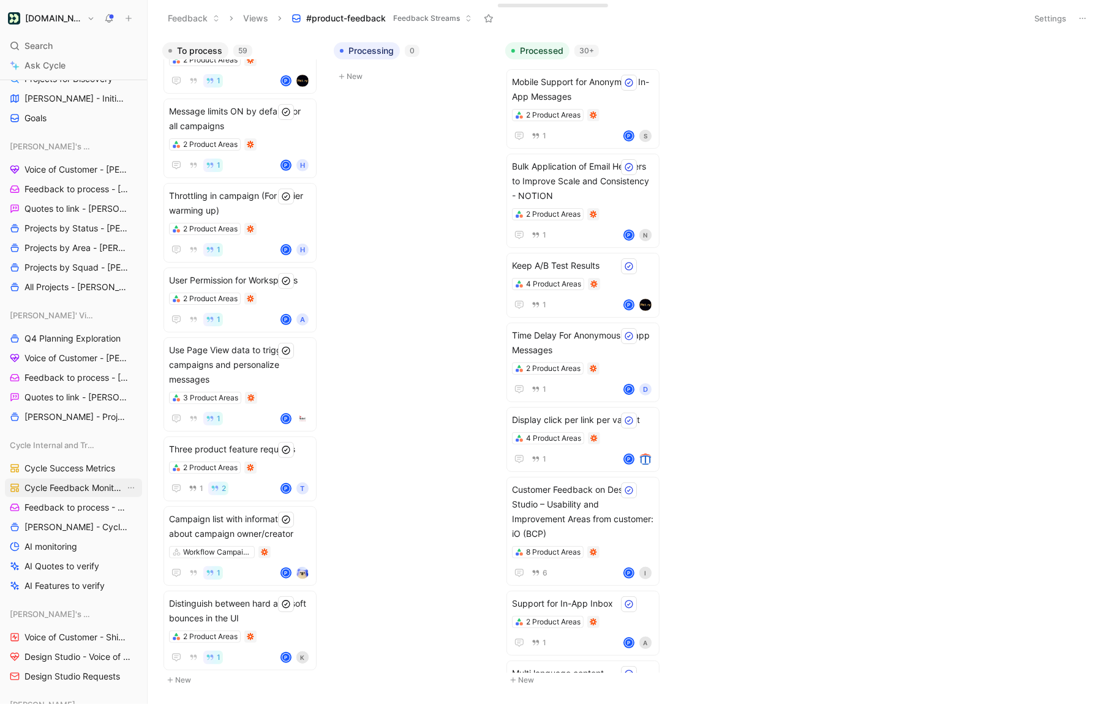
click at [69, 486] on span "Cycle Feedback Monitoring" at bounding box center [74, 488] width 100 height 12
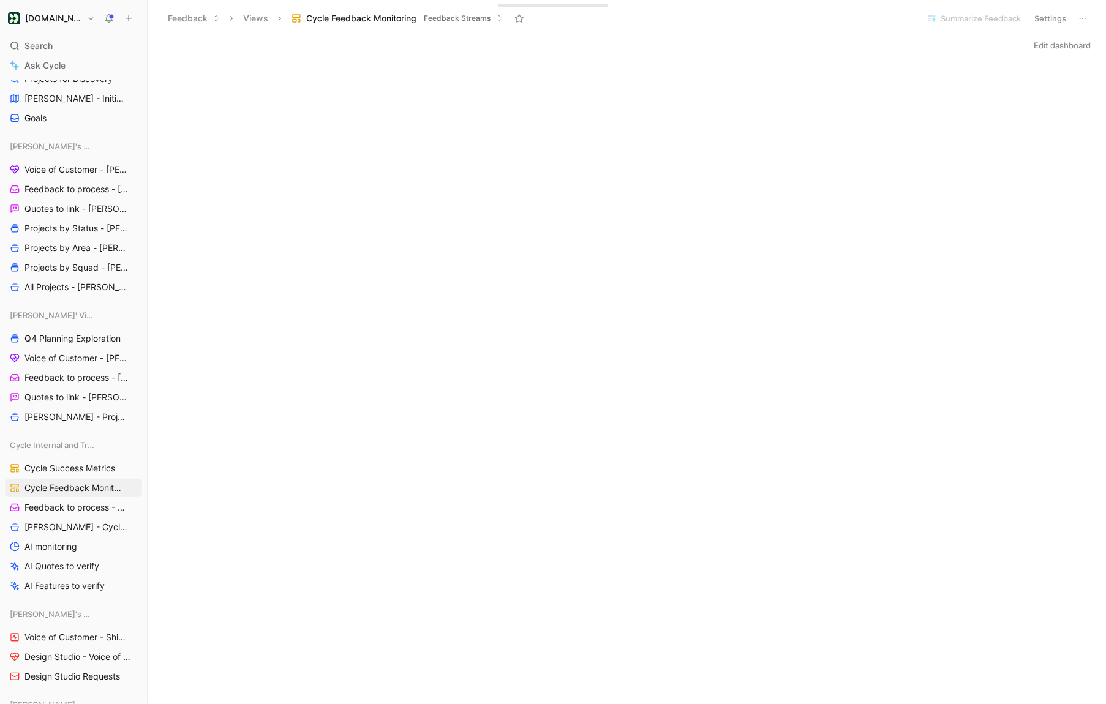
click at [1061, 35] on header "Feedback Views Cycle Feedback Monitoring Feedback Streams Summarize Feedback Se…" at bounding box center [627, 18] width 958 height 37
click at [1055, 43] on button "Edit dashboard" at bounding box center [1062, 45] width 68 height 17
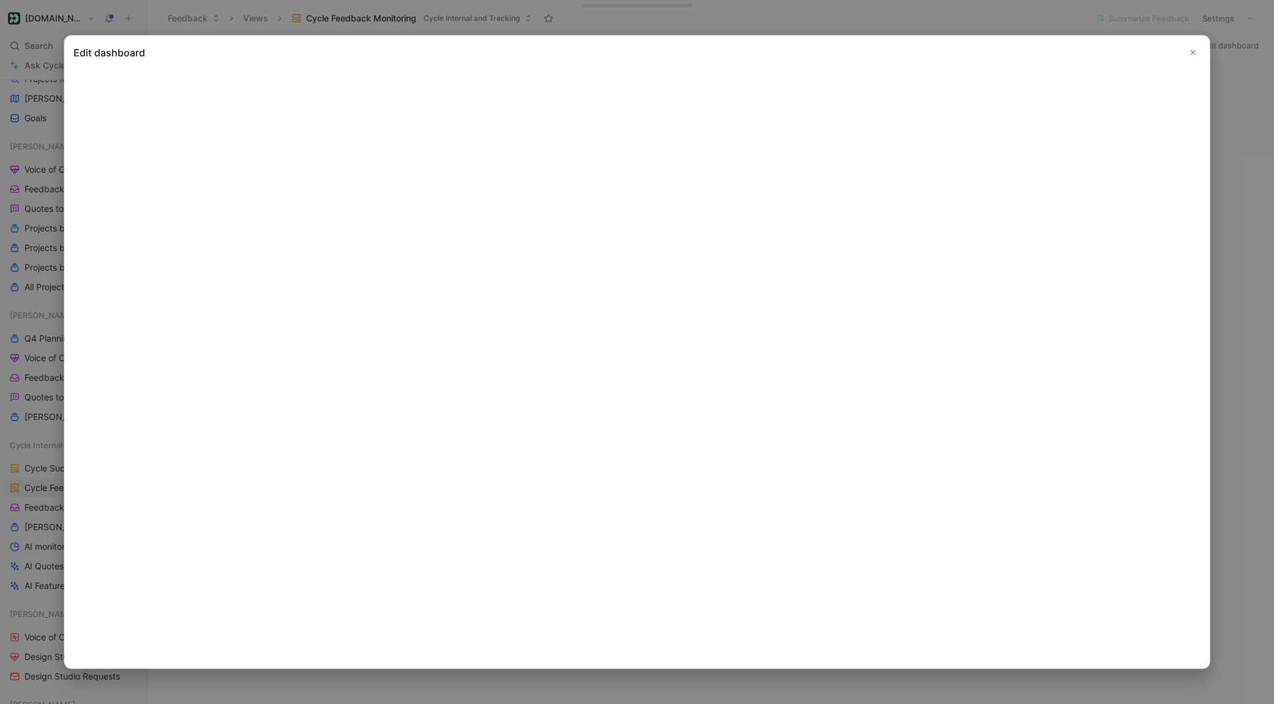
click at [1105, 53] on use "Close" at bounding box center [1193, 52] width 4 height 4
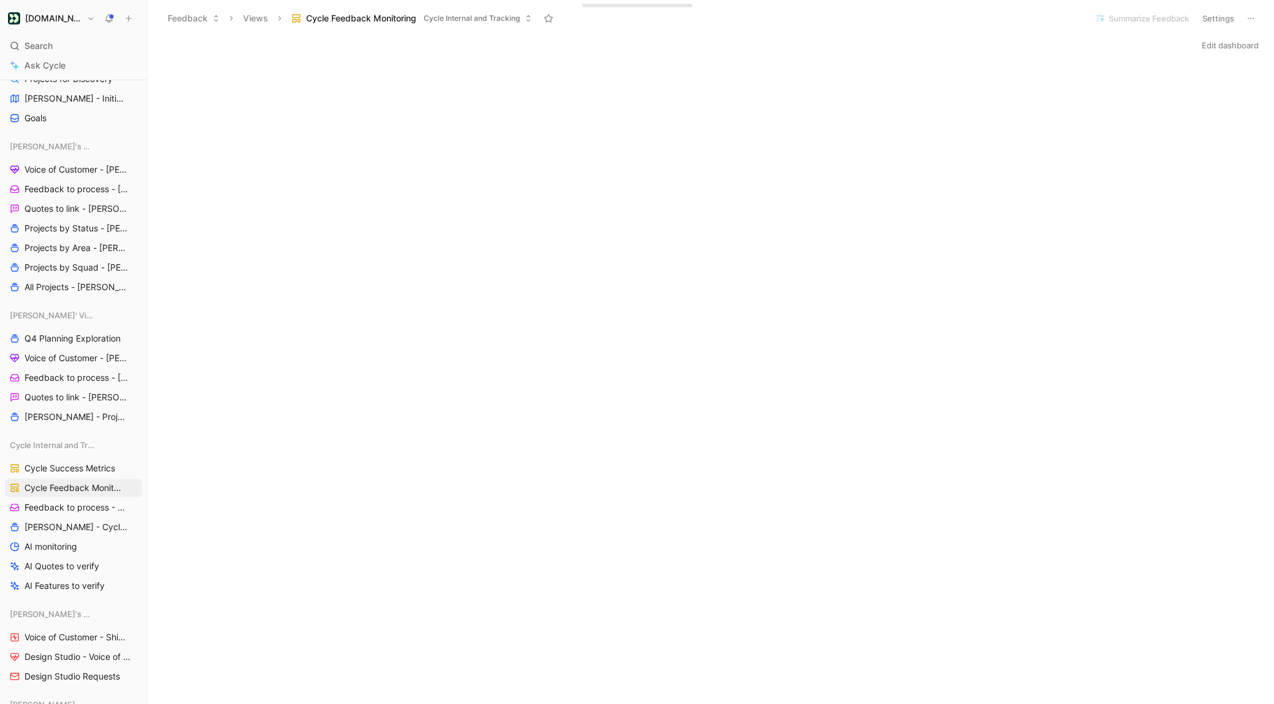
click at [1105, 49] on button "Edit dashboard" at bounding box center [1230, 45] width 68 height 17
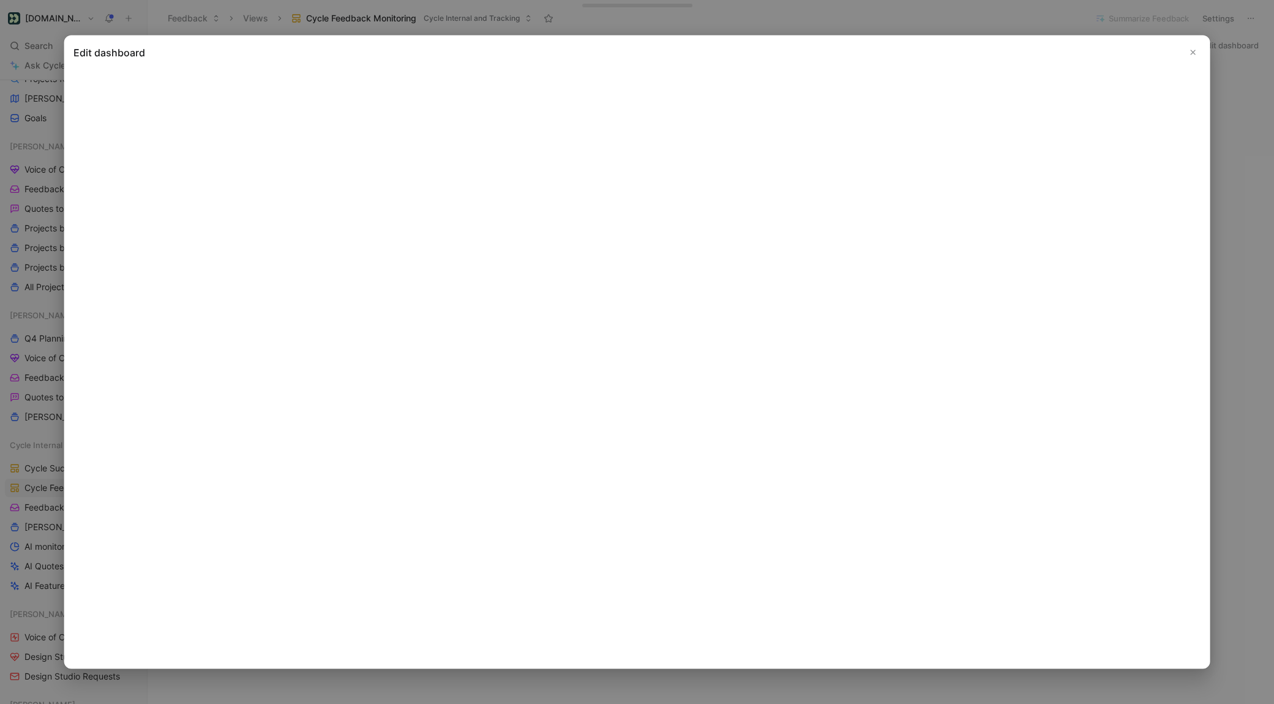
click at [1105, 52] on icon "Close" at bounding box center [1193, 52] width 9 height 9
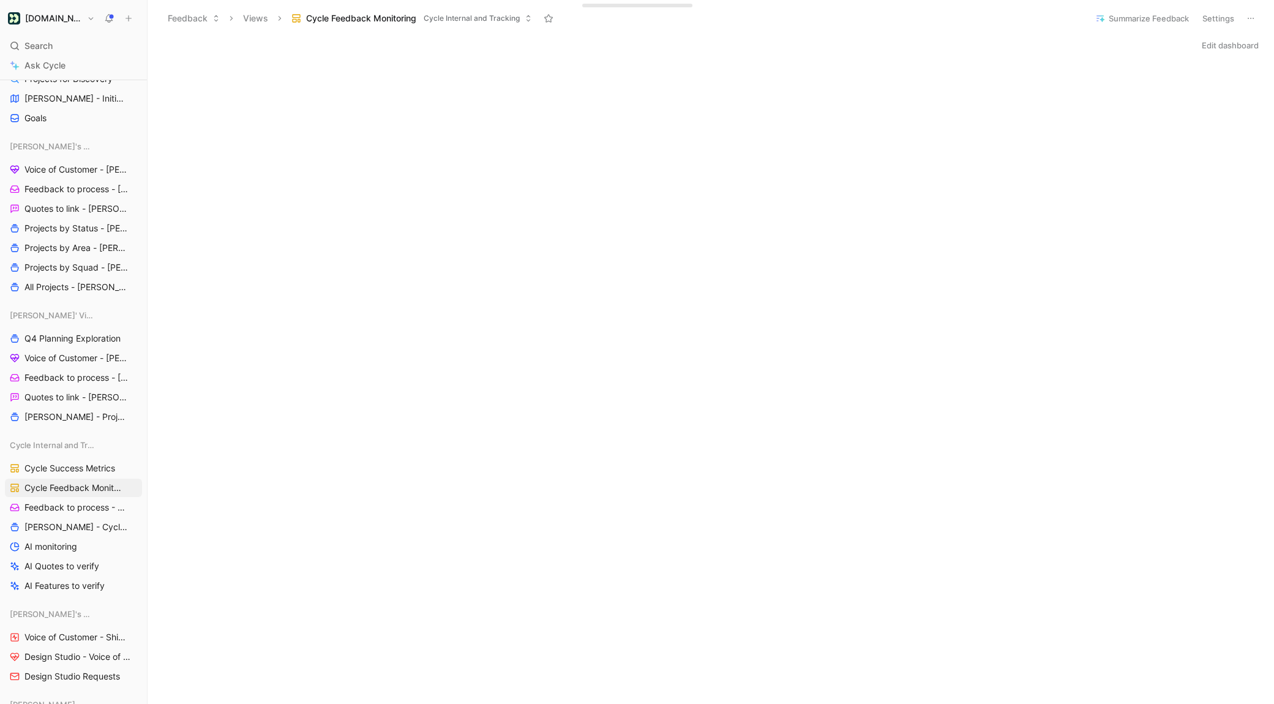
click at [1105, 45] on button "Edit dashboard" at bounding box center [1230, 45] width 68 height 17
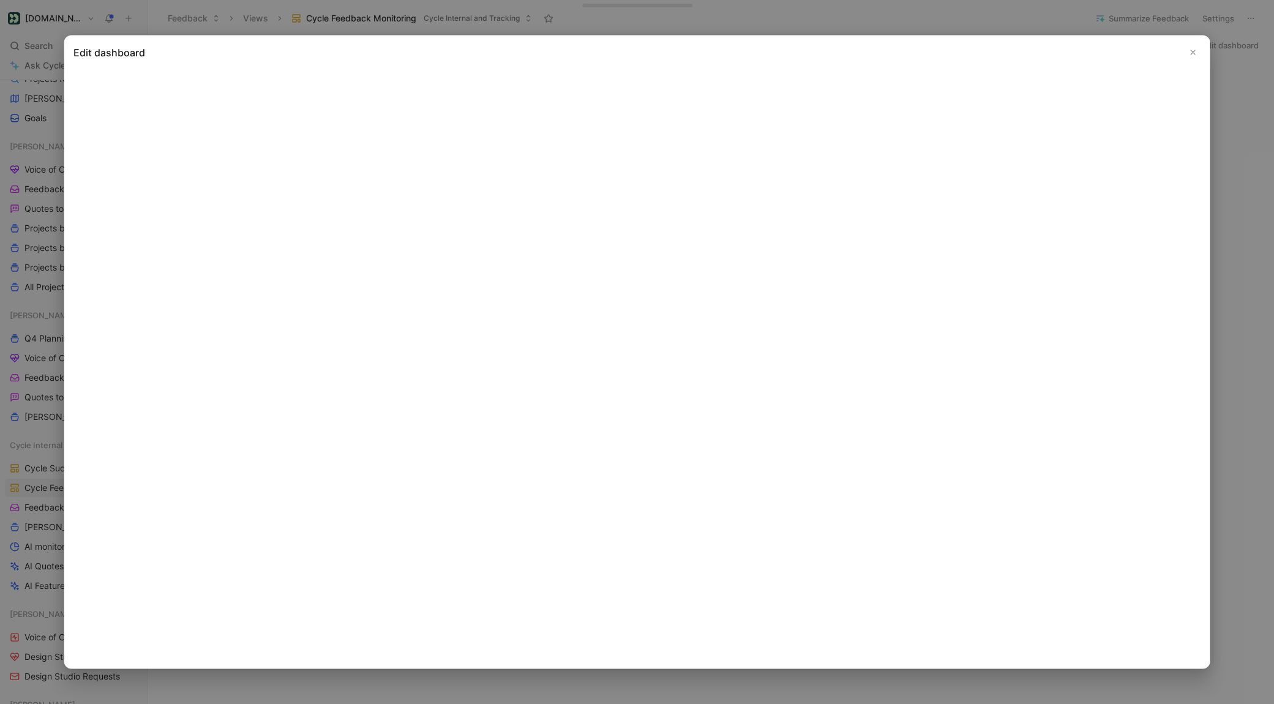
click at [1105, 54] on icon "Close" at bounding box center [1193, 52] width 9 height 9
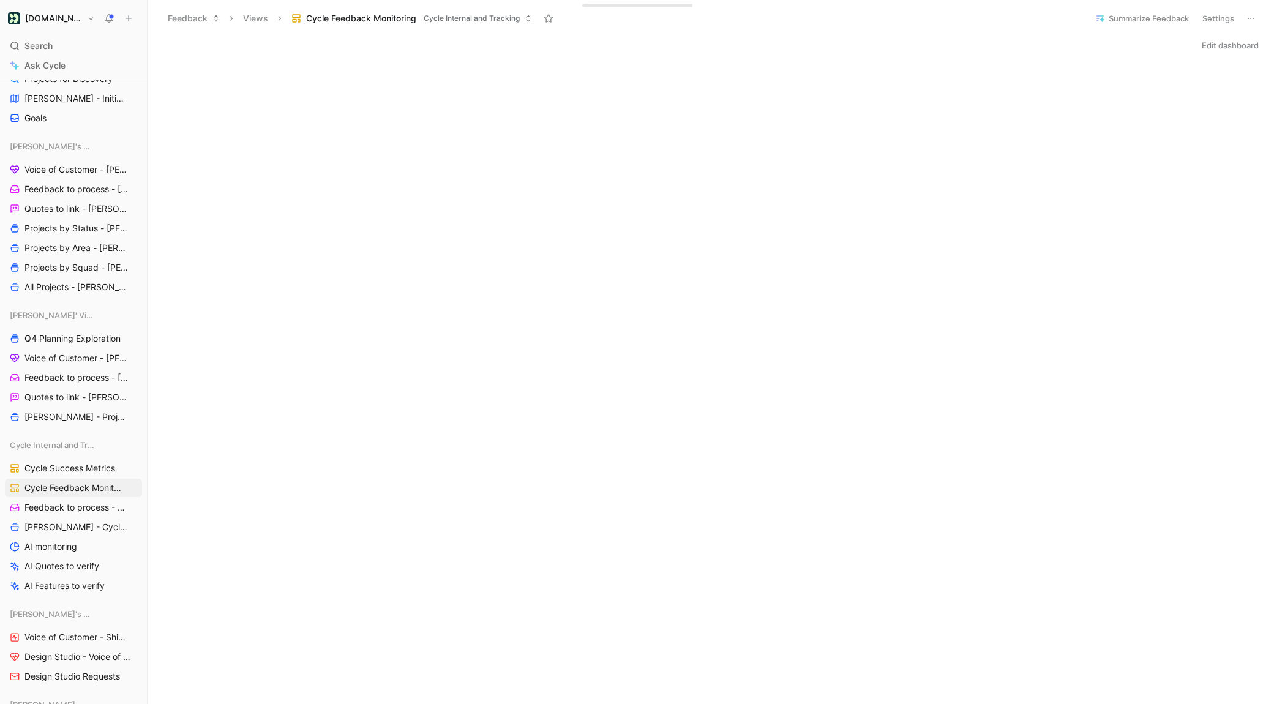
click at [1105, 47] on button "Edit dashboard" at bounding box center [1230, 45] width 68 height 17
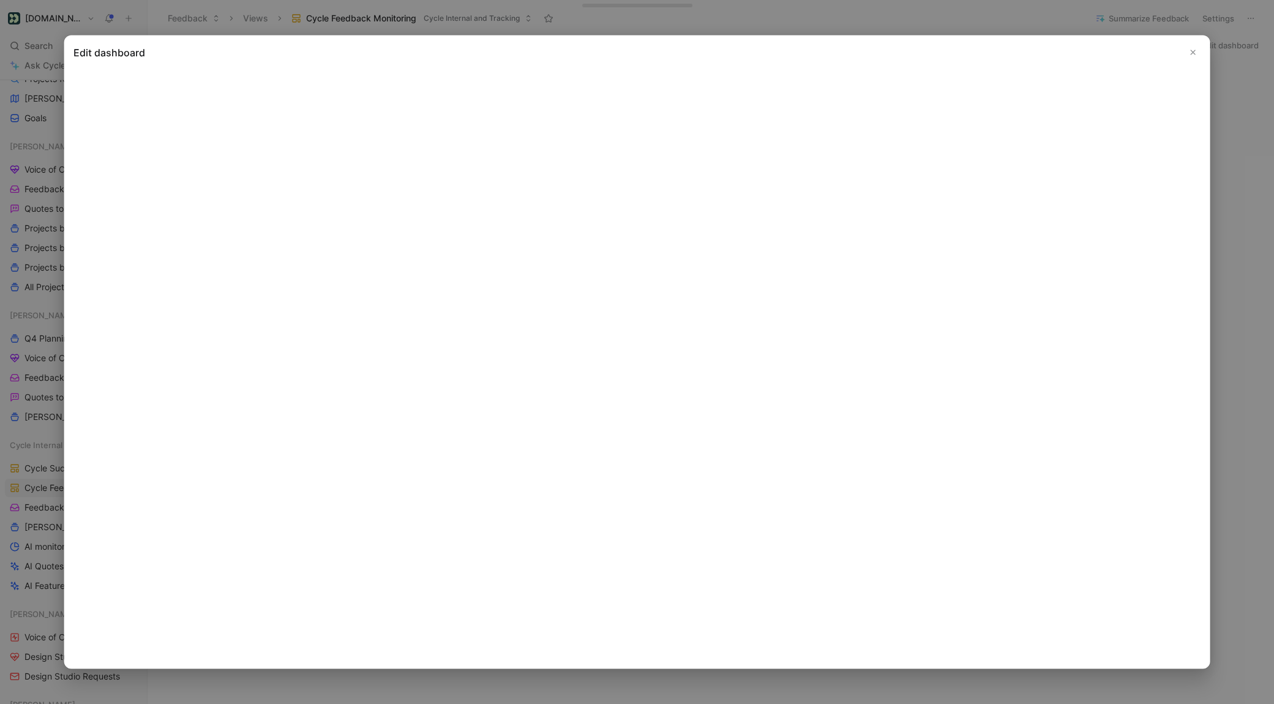
click at [1105, 53] on use "Close" at bounding box center [1193, 52] width 4 height 4
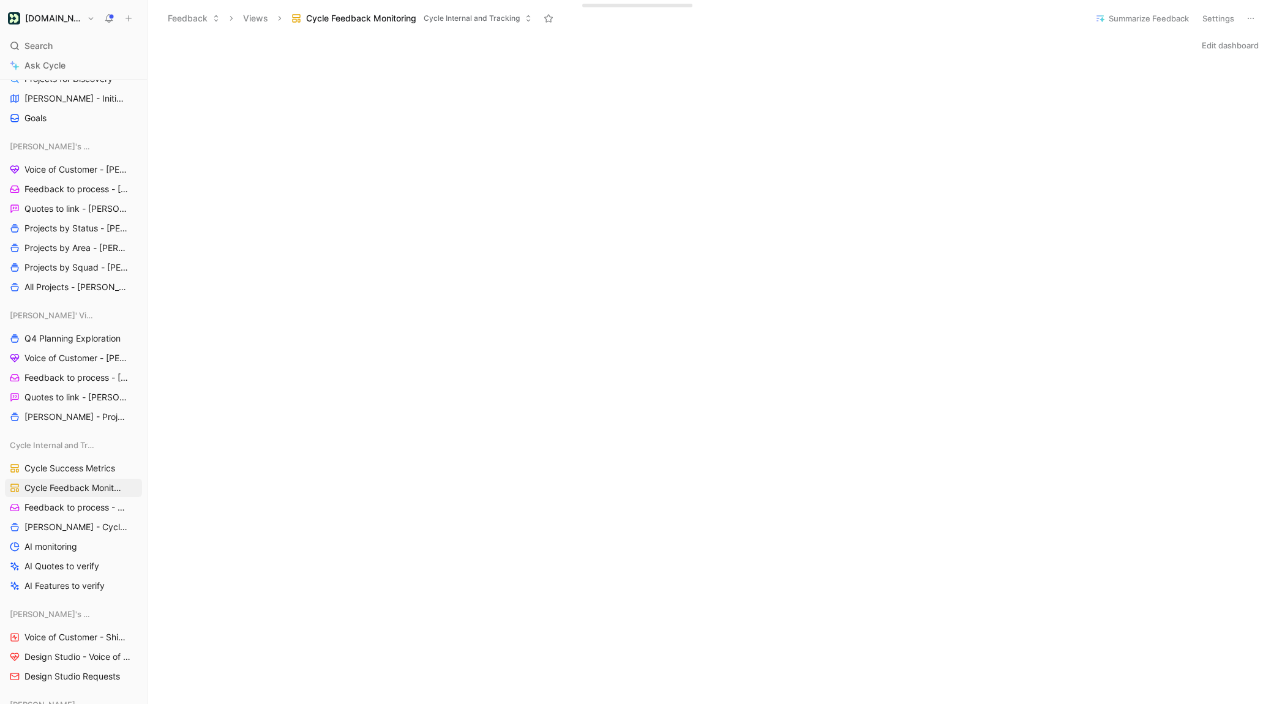
click at [1105, 17] on button "Summarize Feedback" at bounding box center [1142, 18] width 105 height 17
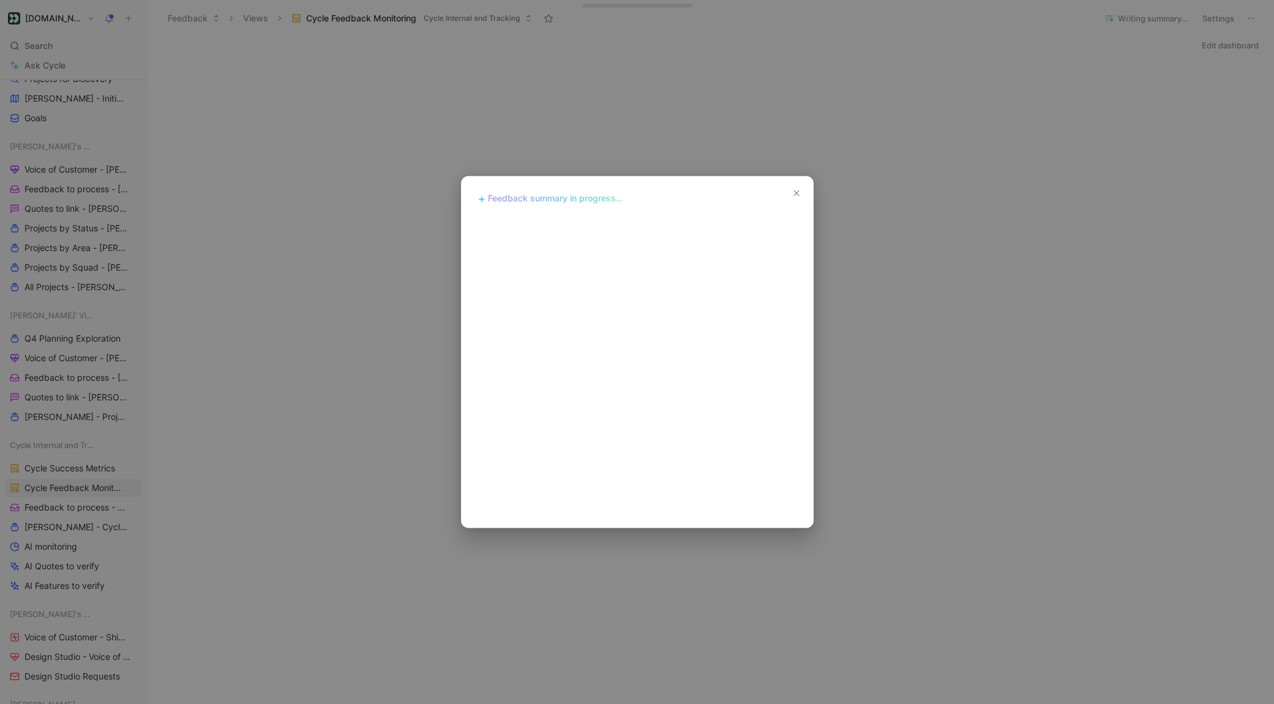
click at [795, 195] on icon "button" at bounding box center [797, 194] width 10 height 10
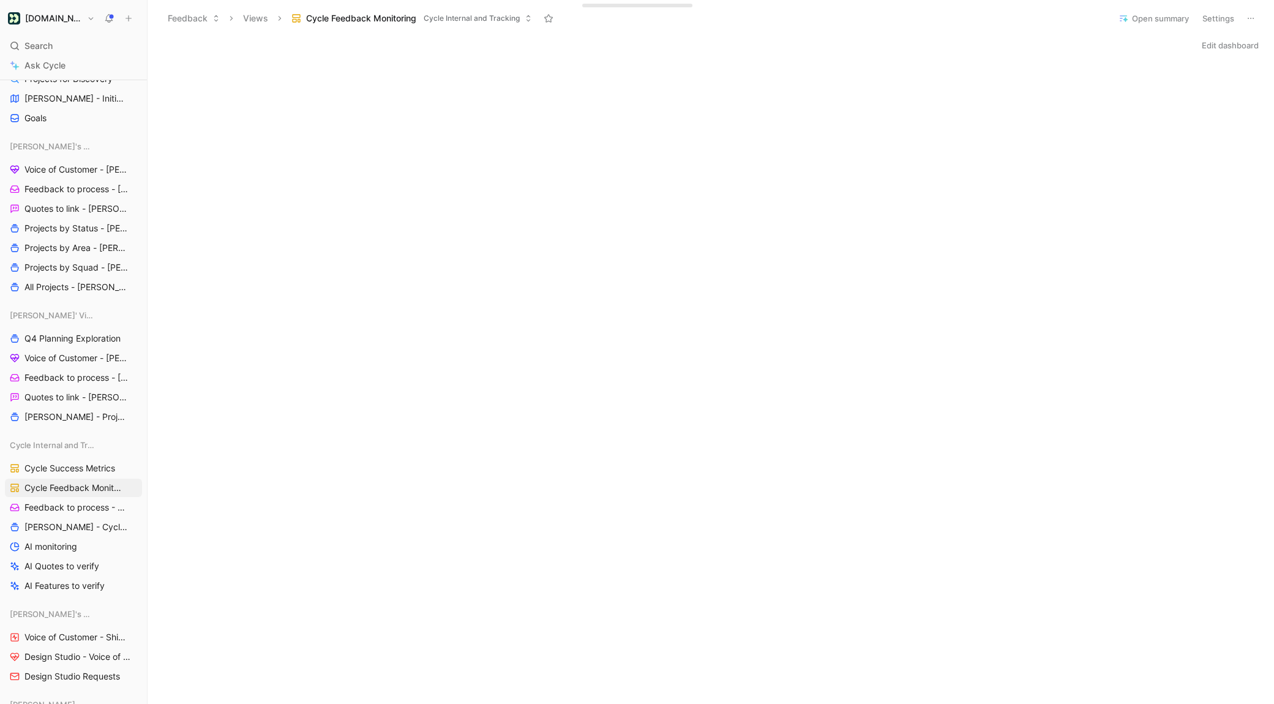
click at [1105, 50] on button "Edit dashboard" at bounding box center [1230, 45] width 68 height 17
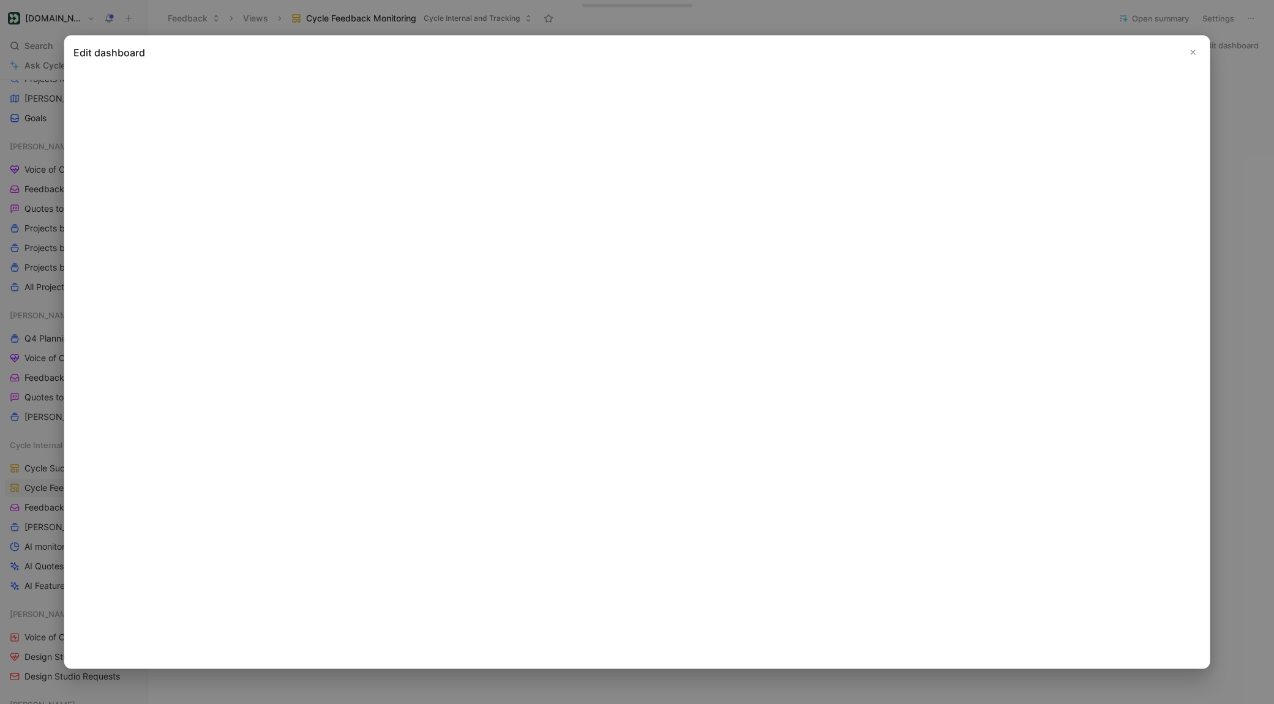
click at [1105, 50] on icon "Close" at bounding box center [1193, 52] width 9 height 9
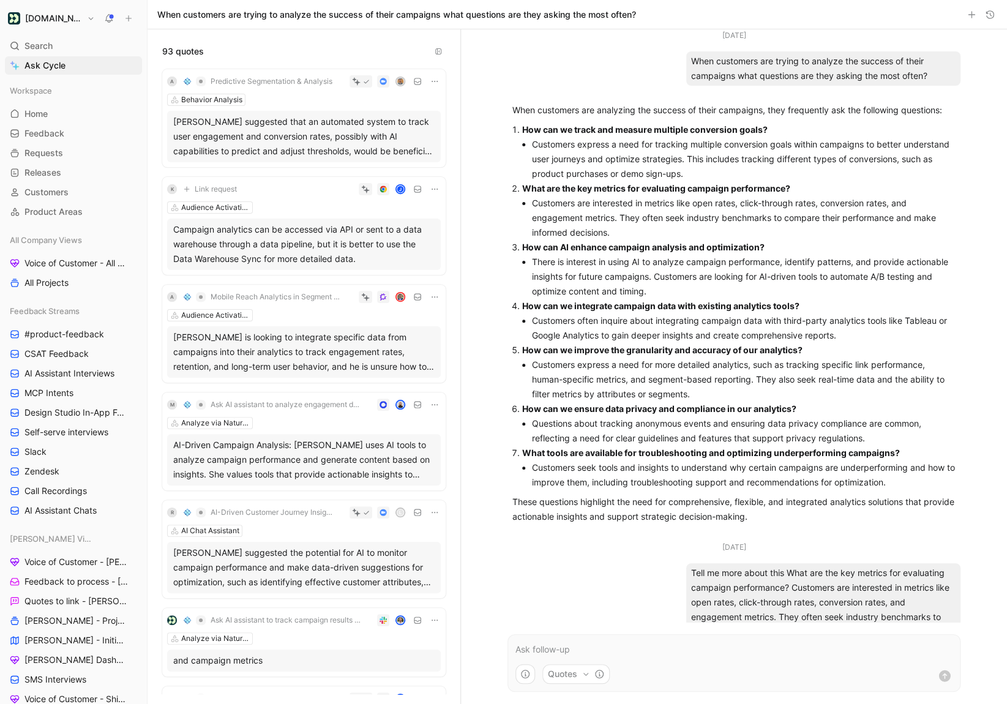
scroll to position [306, 0]
